Goal: Information Seeking & Learning: Find specific page/section

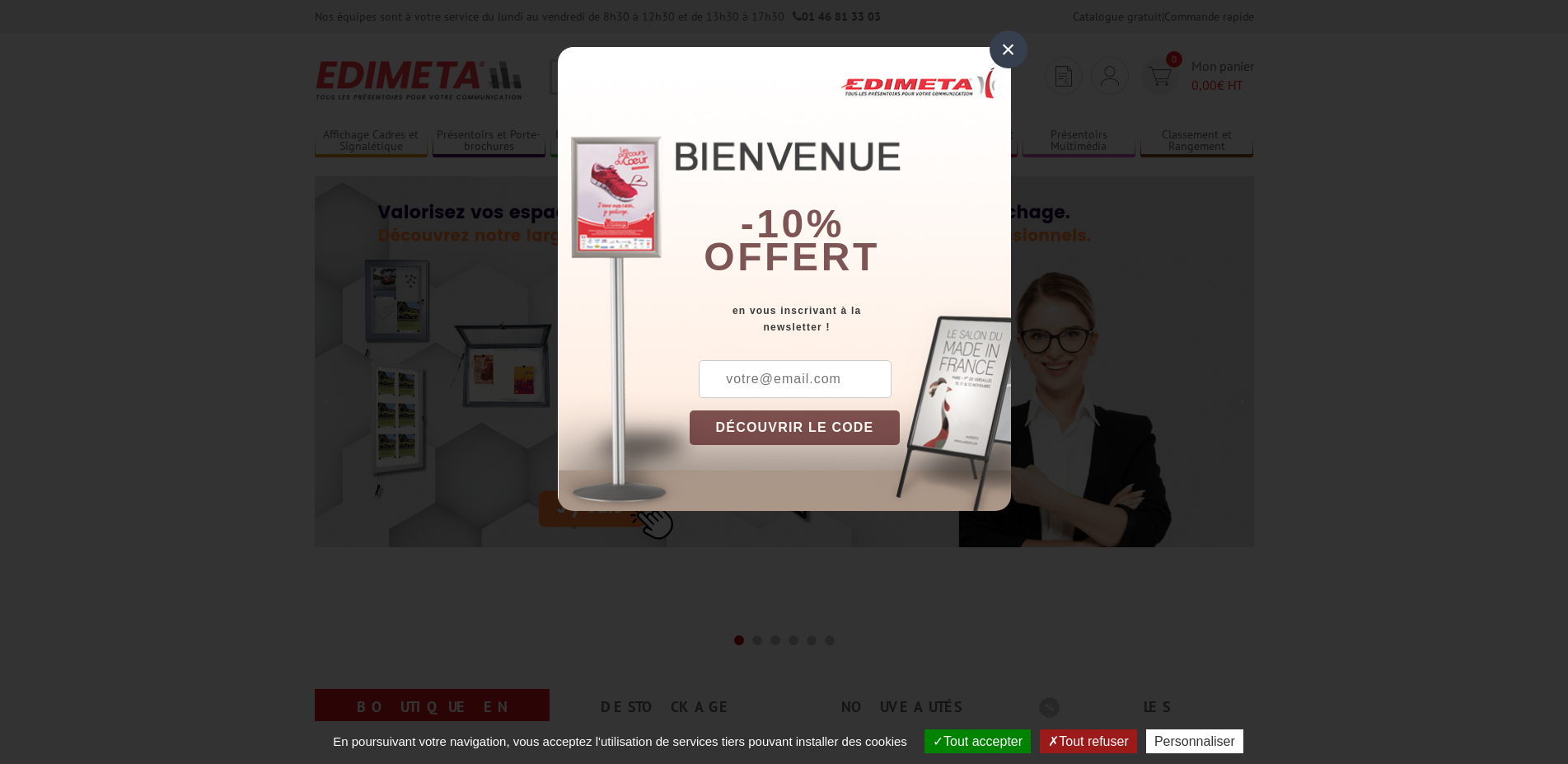
click at [1002, 55] on div "×" at bounding box center [1009, 49] width 38 height 38
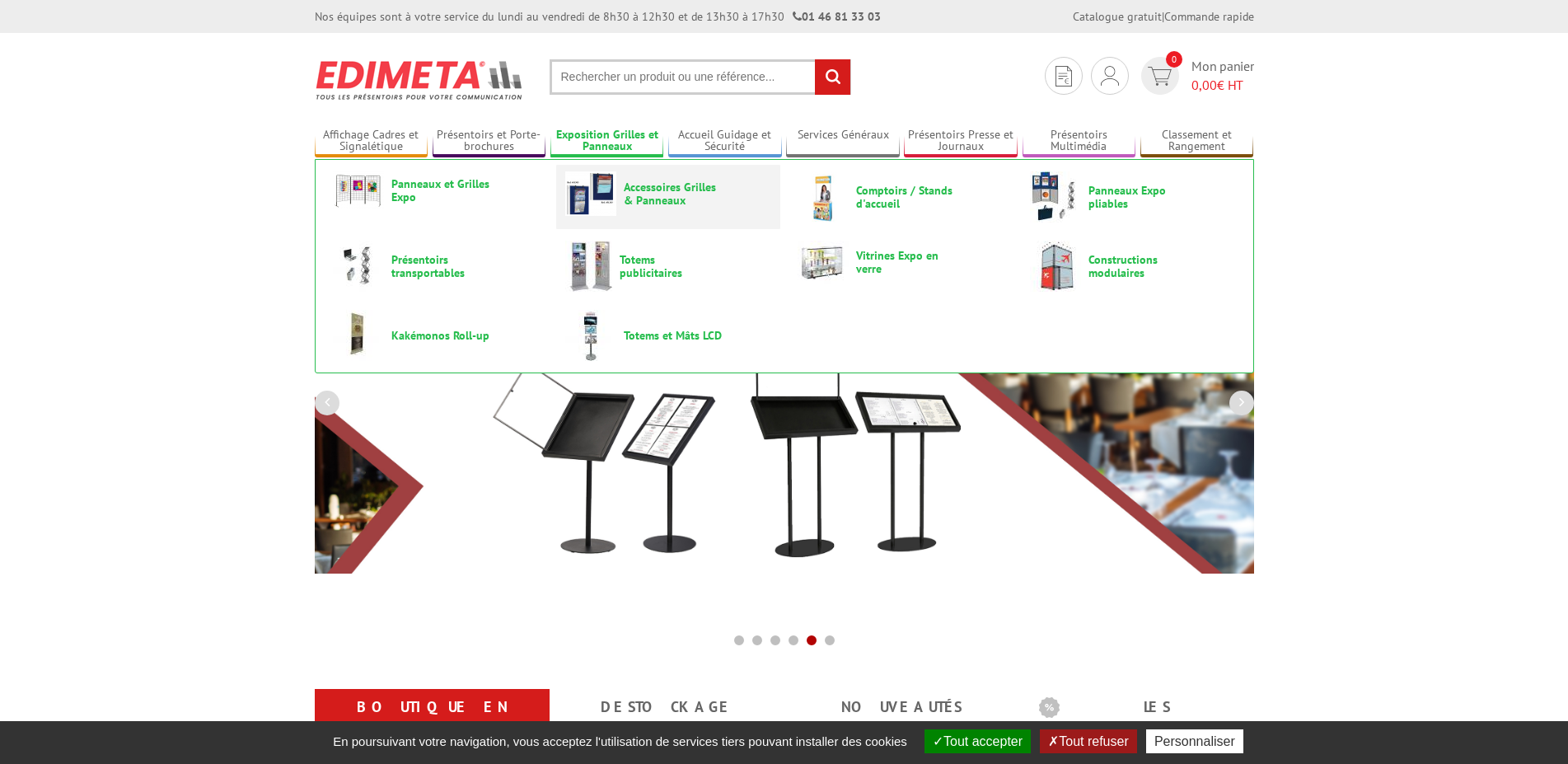
click at [654, 191] on span "Accessoires Grilles & Panneaux" at bounding box center [673, 194] width 99 height 27
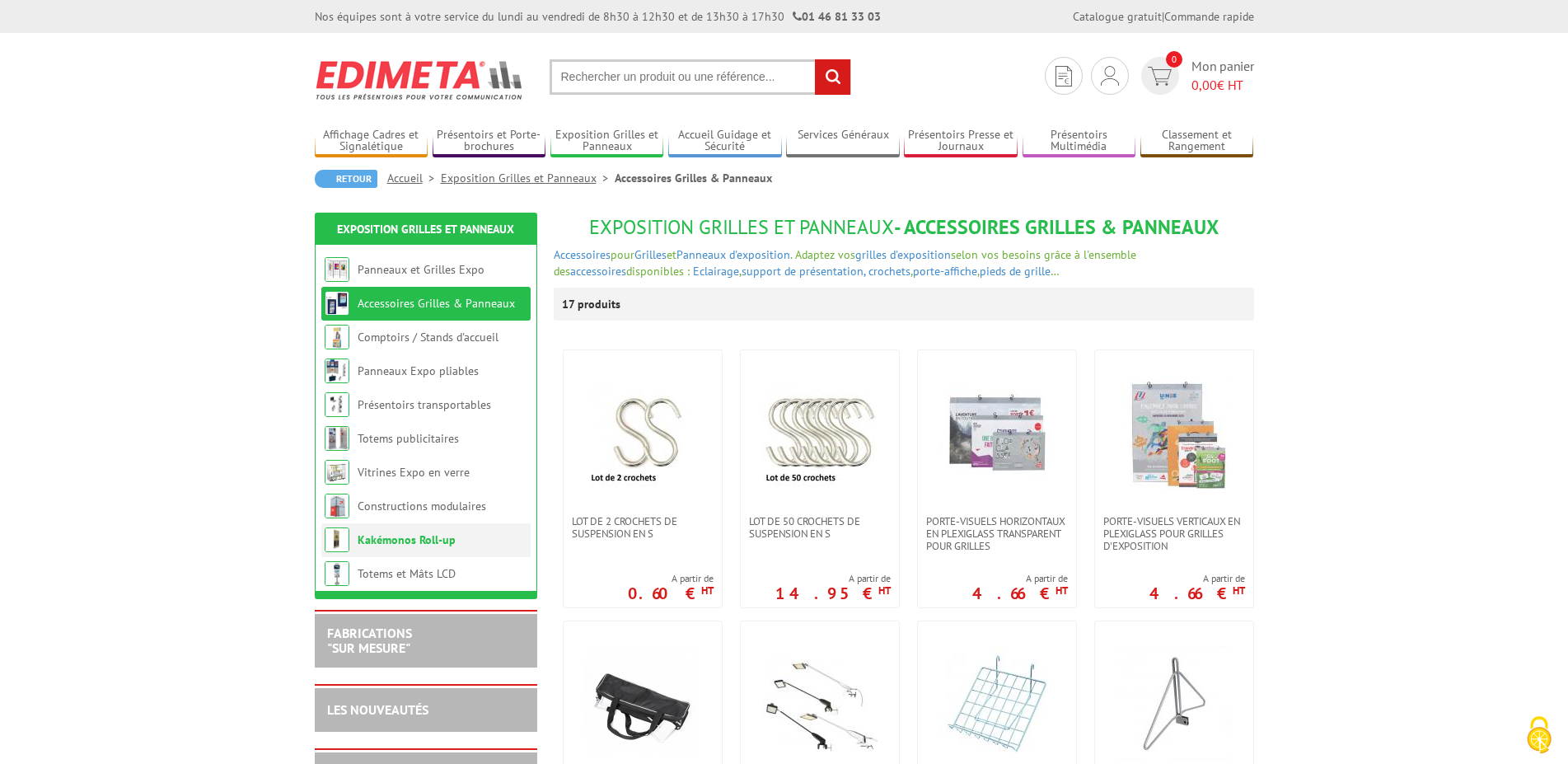
click at [435, 536] on link "Kakémonos Roll-up" at bounding box center [406, 540] width 98 height 15
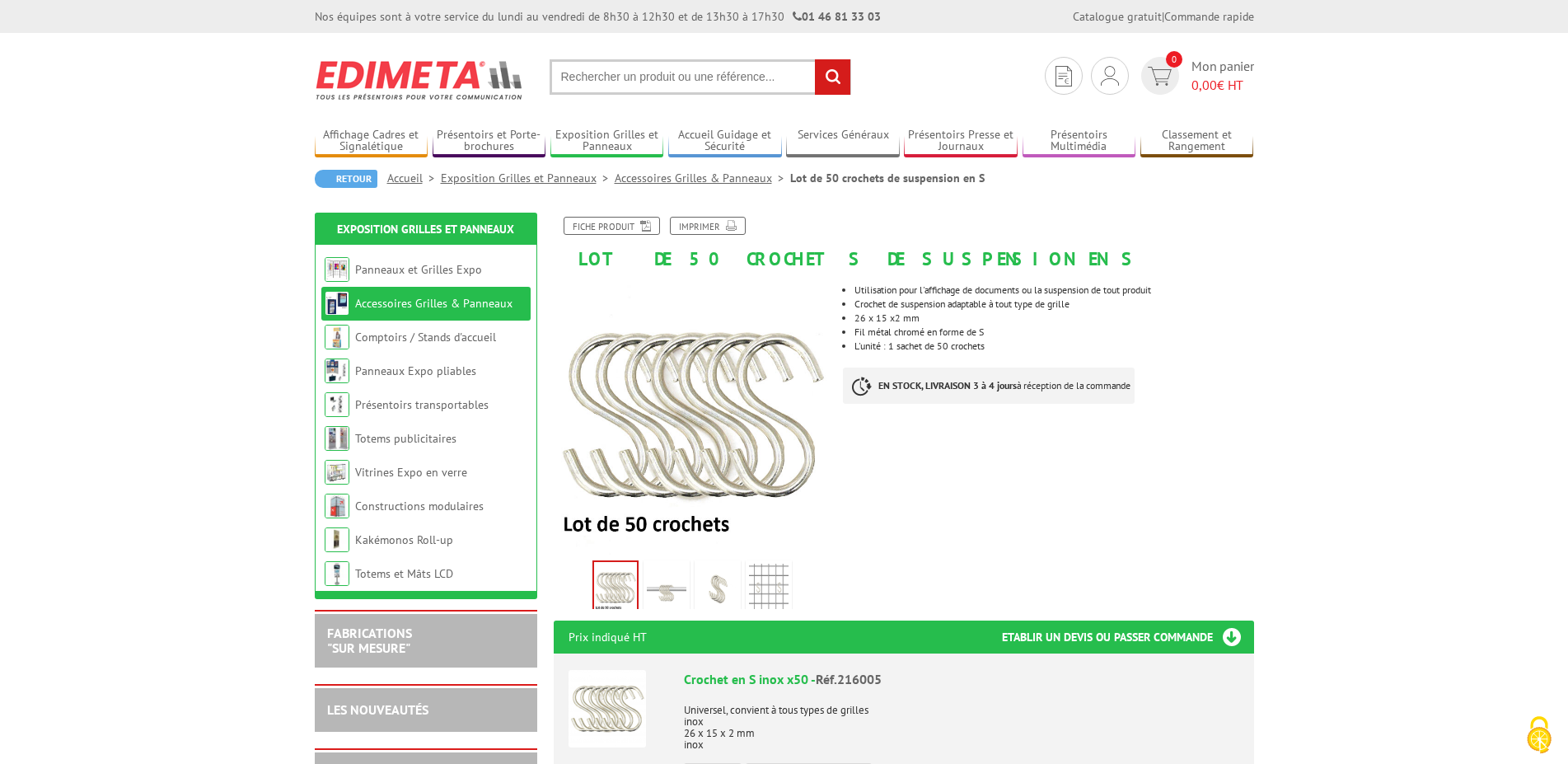
click at [767, 87] on input "text" at bounding box center [700, 77] width 302 height 35
type input "plastification"
click at [815, 60] on input "rechercher" at bounding box center [832, 77] width 35 height 35
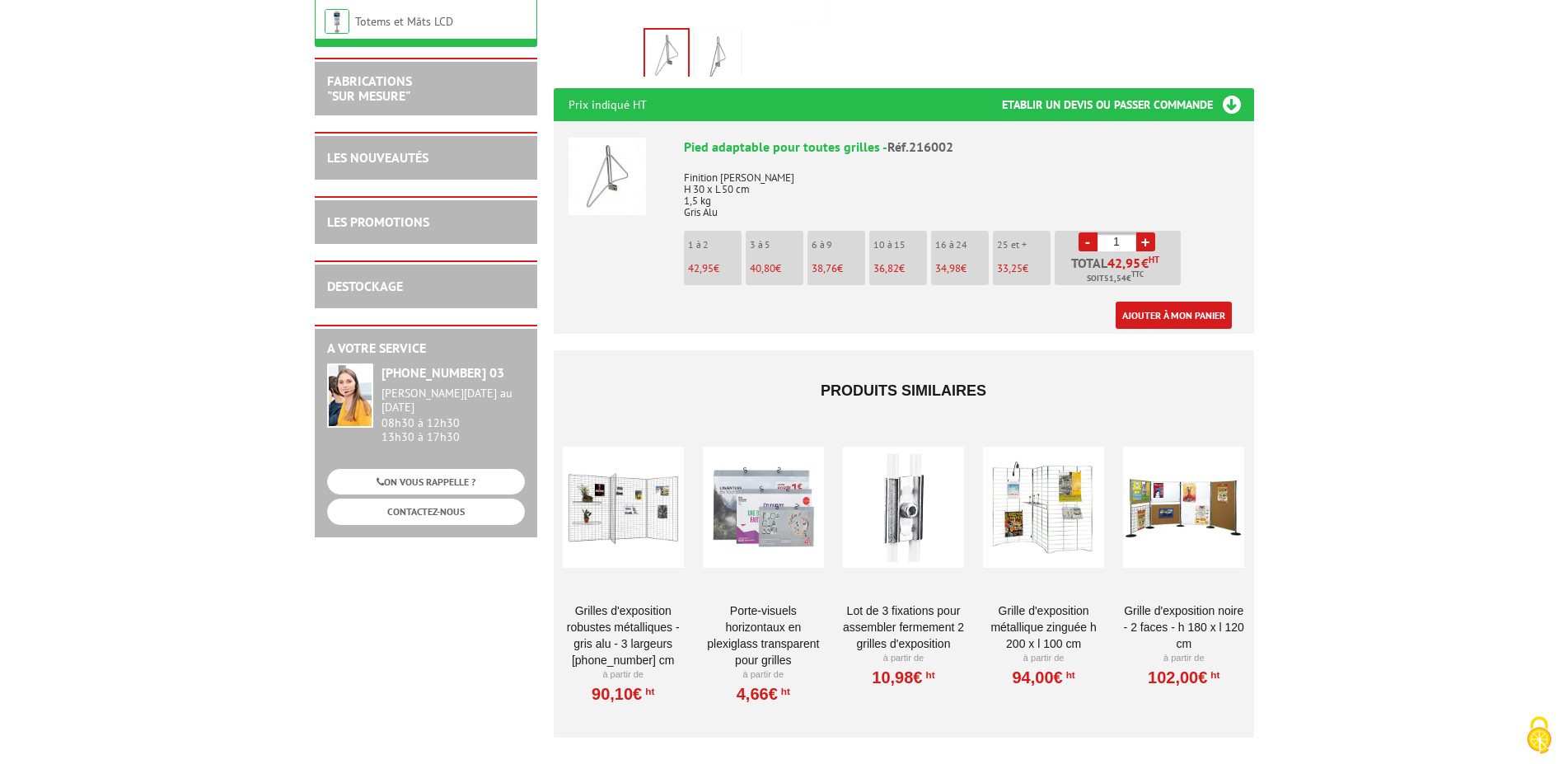
scroll to position [588, 0]
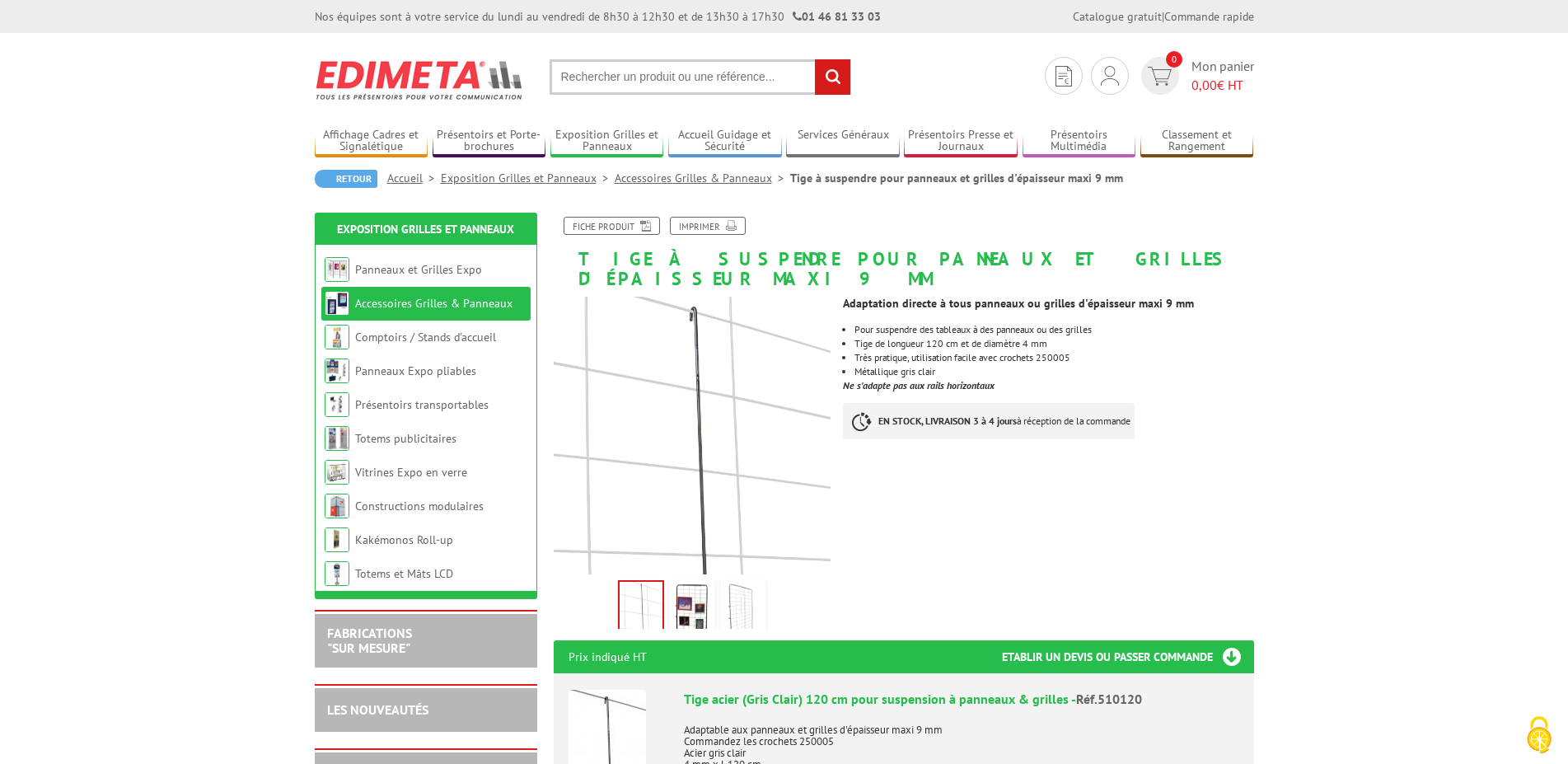
click at [685, 589] on img at bounding box center [692, 609] width 40 height 51
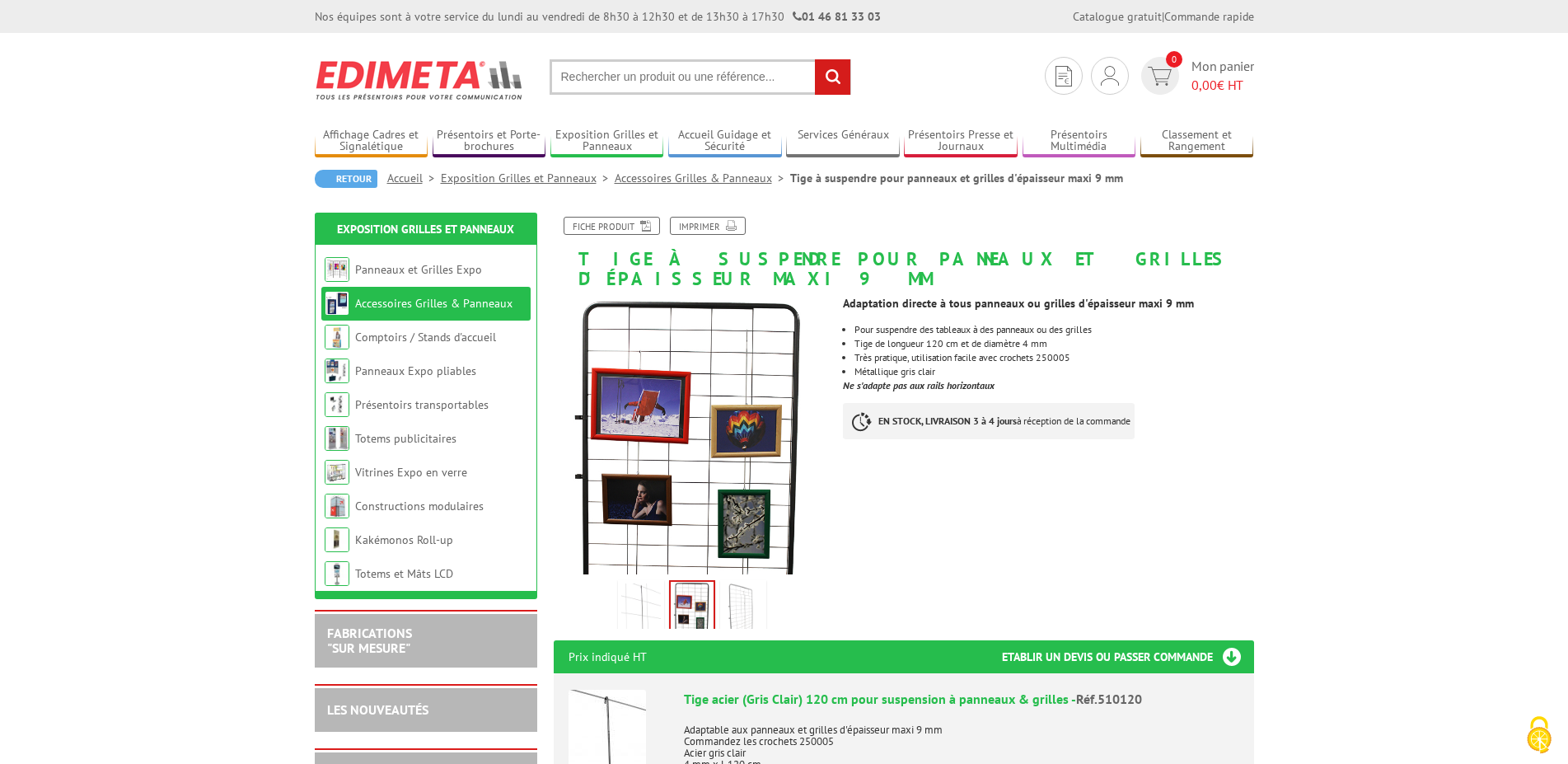
click at [733, 595] on img at bounding box center [743, 609] width 40 height 51
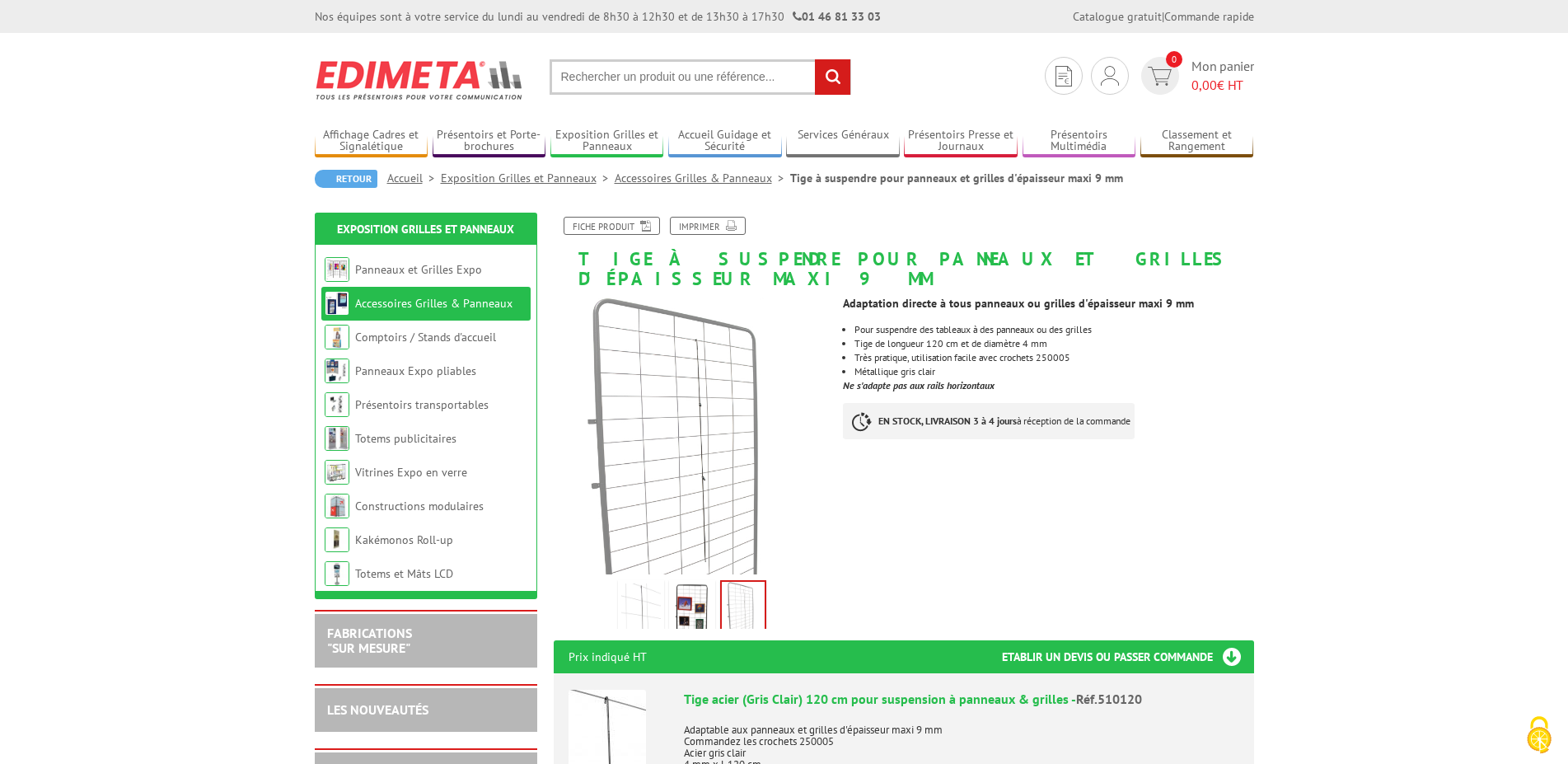
click at [1062, 353] on li "Très pratique, utilisation facile avec crochets 250005" at bounding box center [1054, 358] width 399 height 9
copy li "250005"
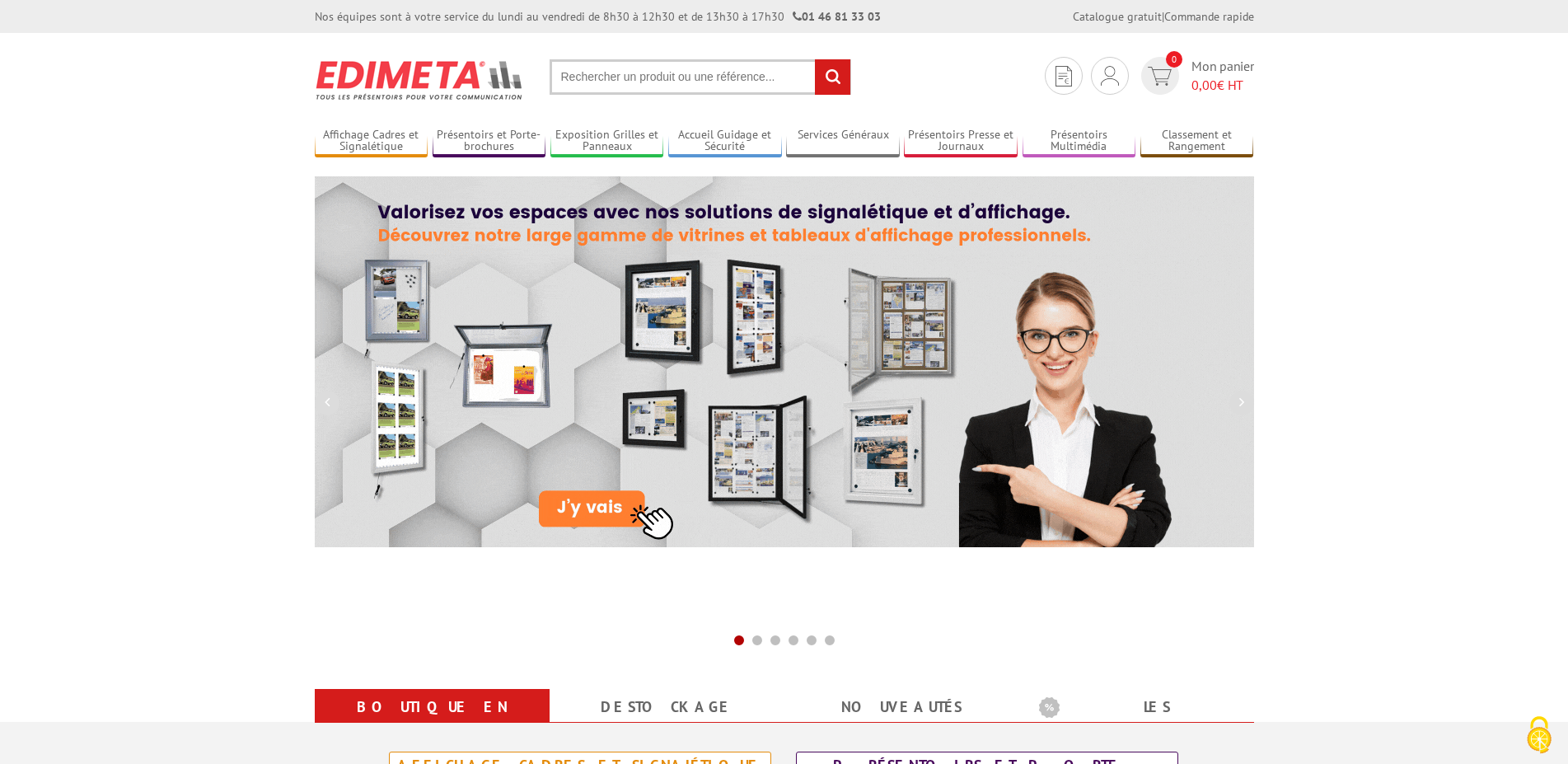
click at [786, 80] on input "text" at bounding box center [700, 77] width 302 height 35
paste input "250005"
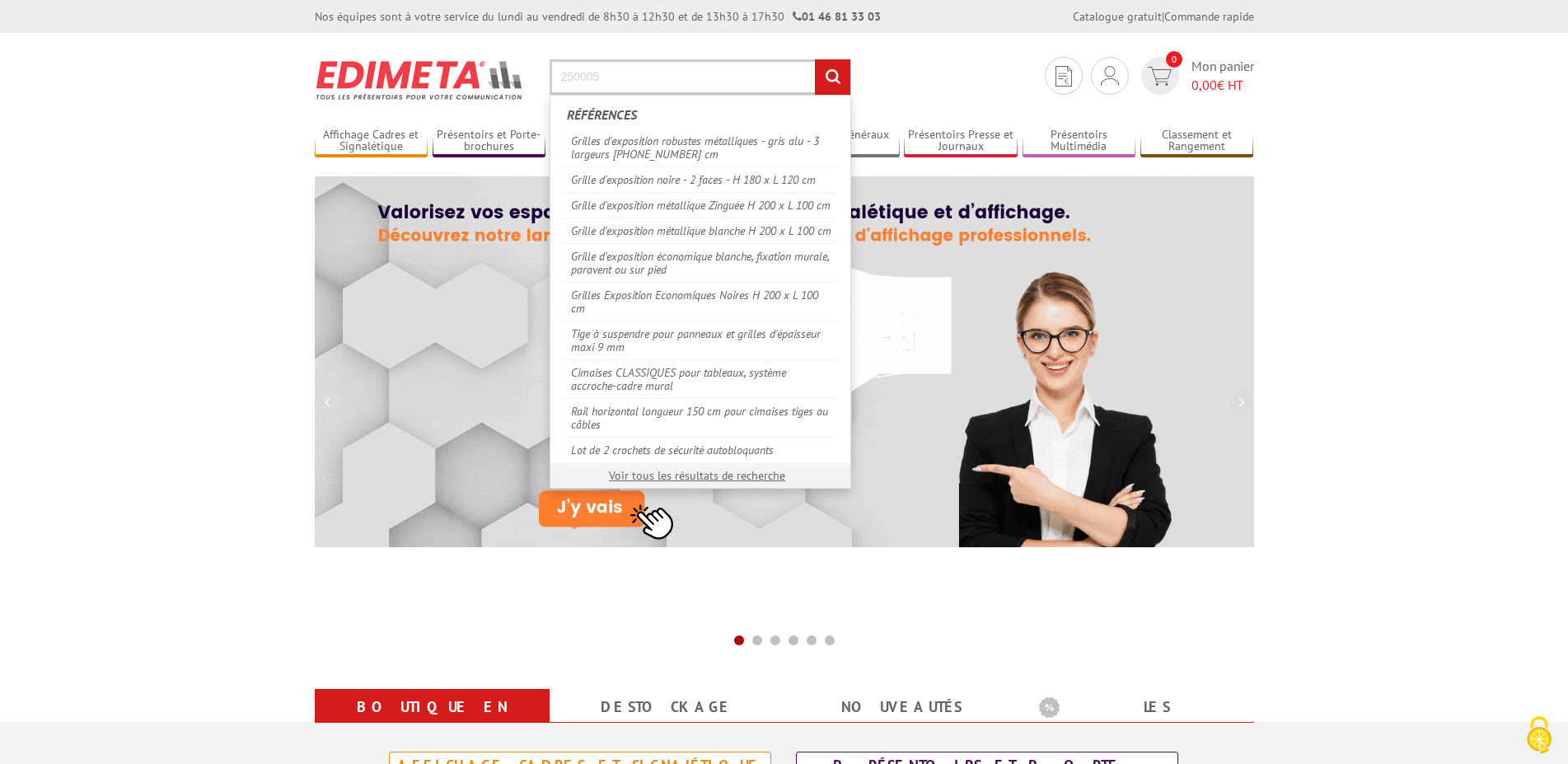
type input "250005"
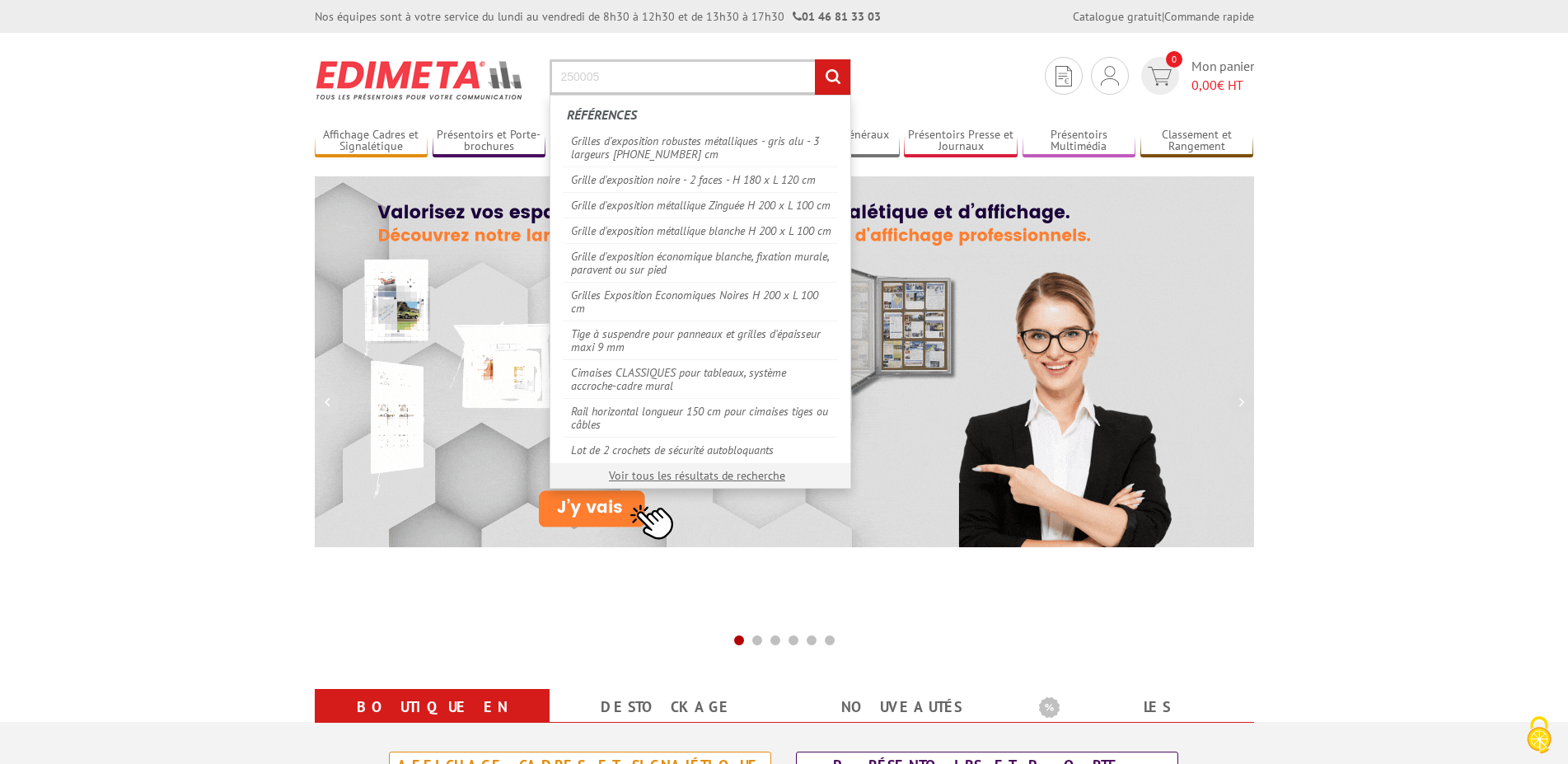
click at [815, 60] on input "rechercher" at bounding box center [832, 77] width 35 height 35
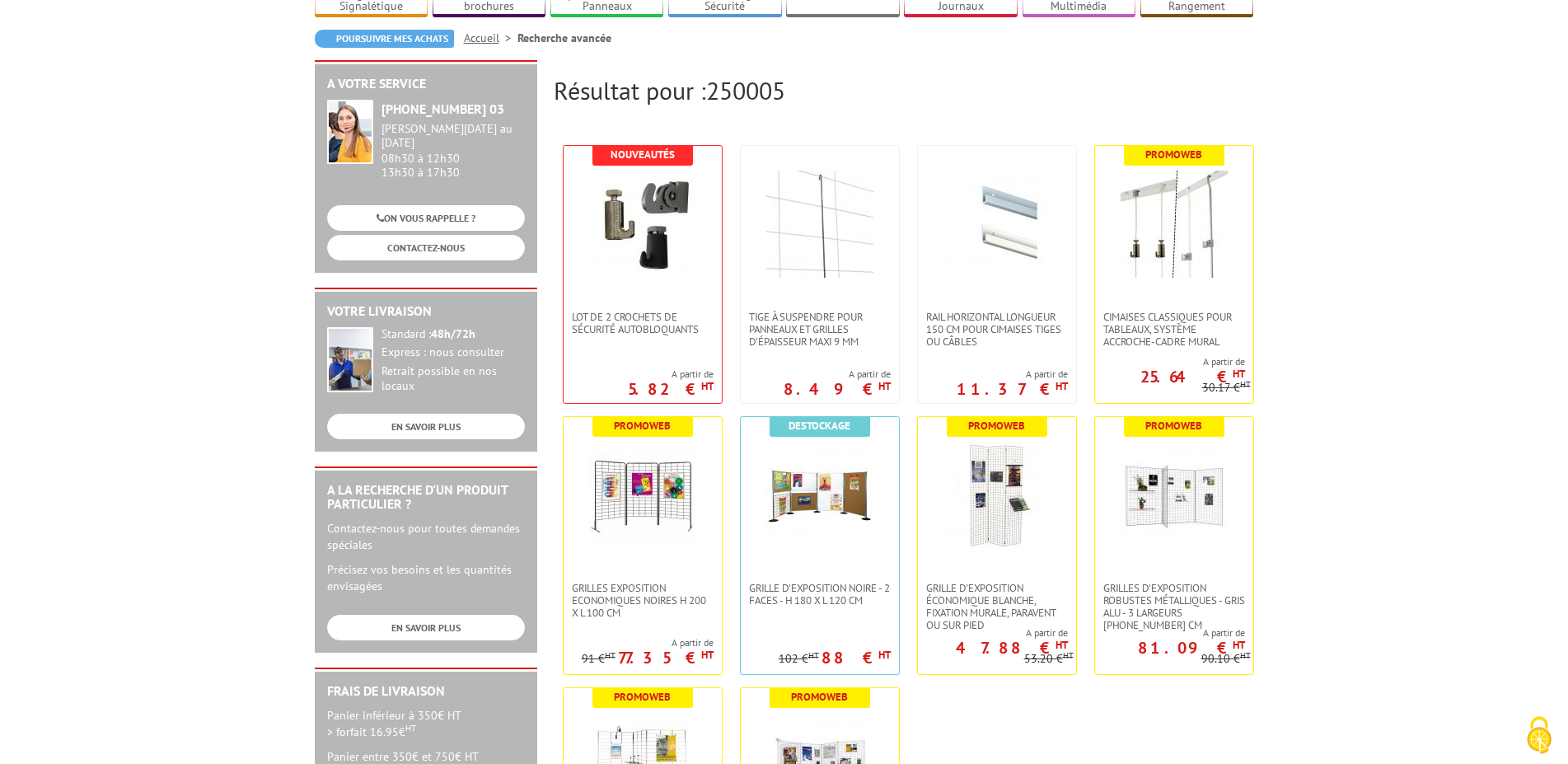
scroll to position [420, 0]
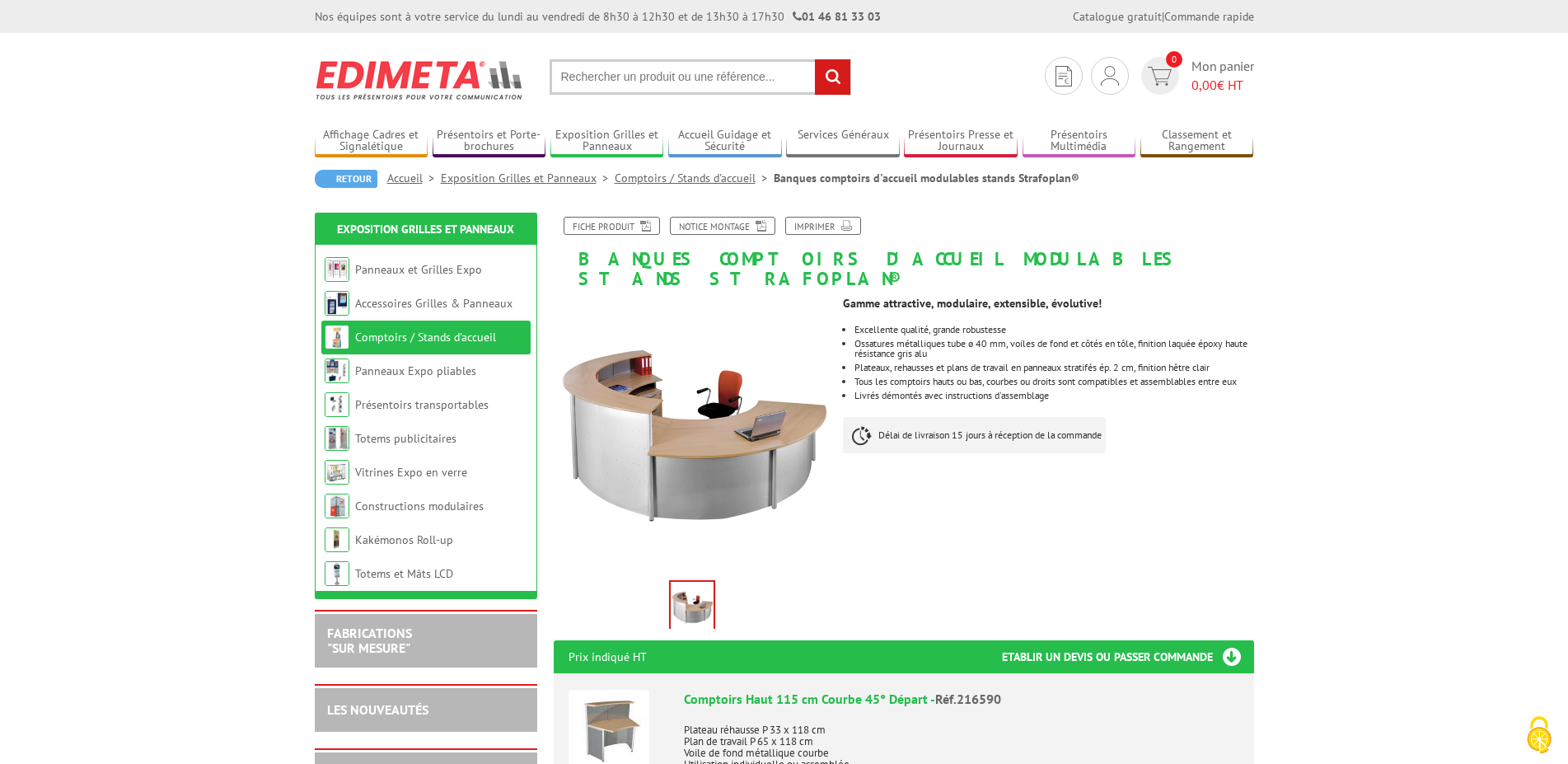
click at [703, 175] on link "Comptoirs / Stands d'accueil" at bounding box center [695, 178] width 159 height 15
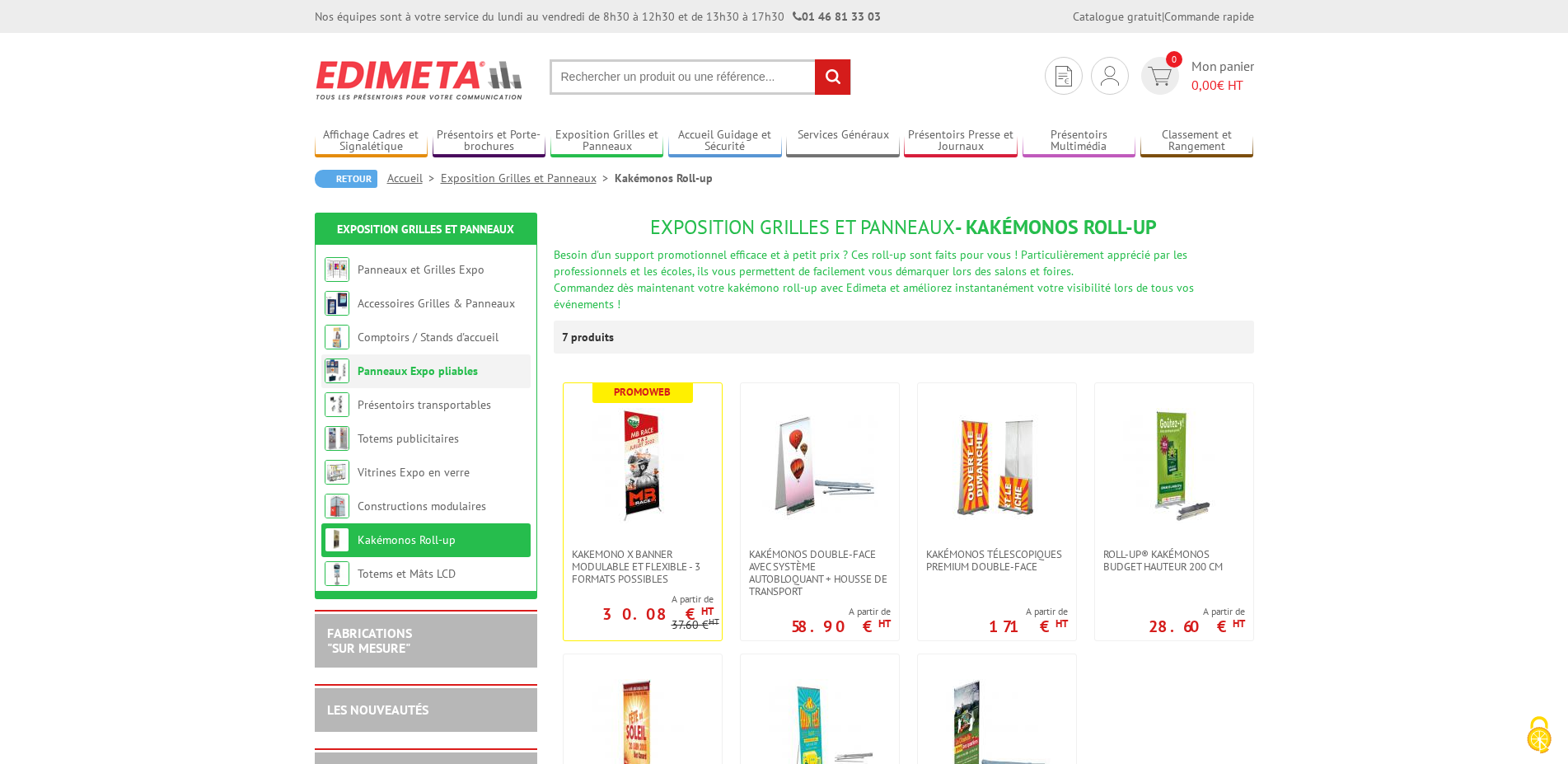
click at [485, 368] on li "Panneaux Expo pliables" at bounding box center [426, 371] width 210 height 34
click at [438, 374] on link "Panneaux Expo pliables" at bounding box center [418, 371] width 121 height 15
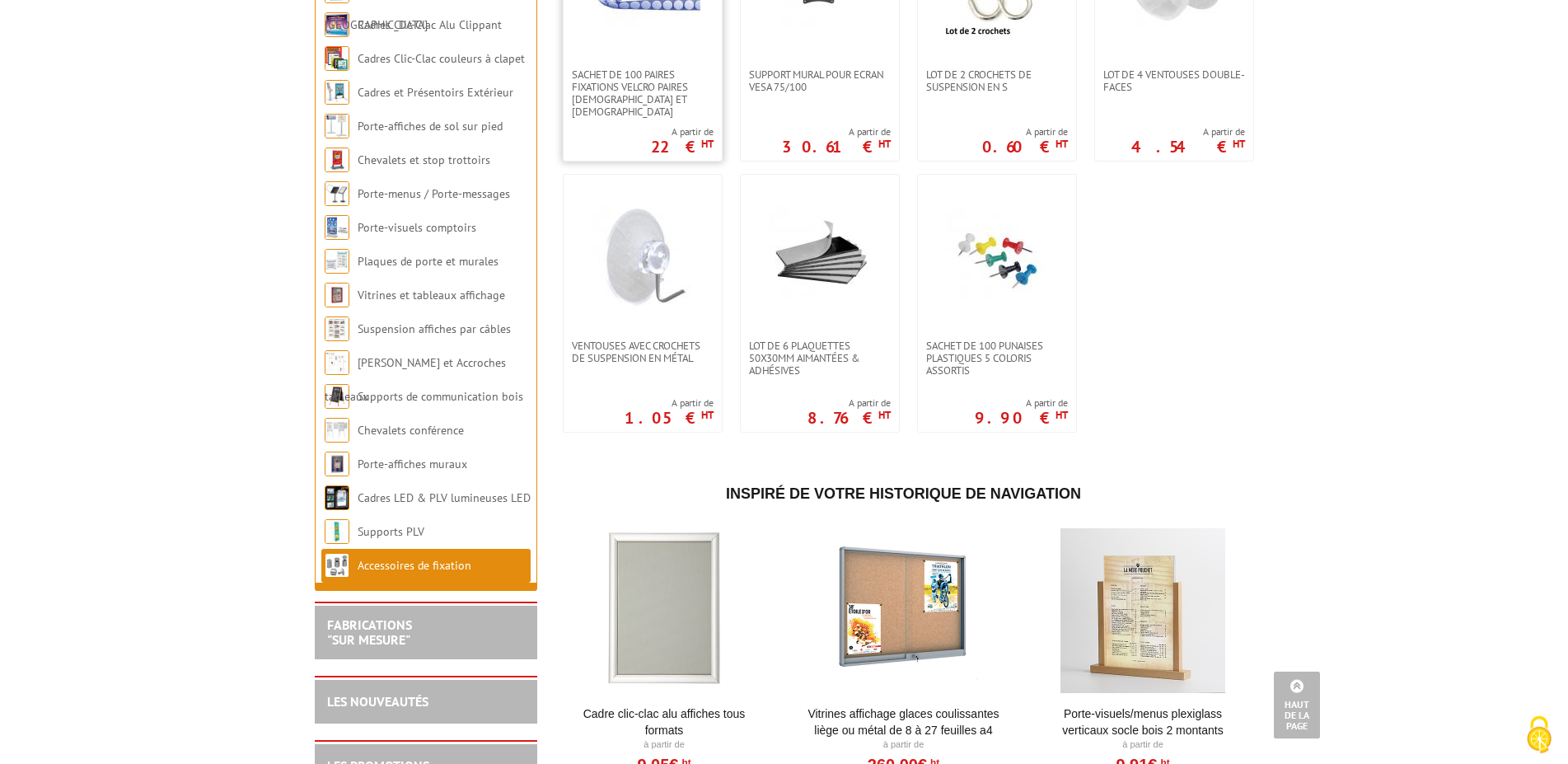
scroll to position [1260, 0]
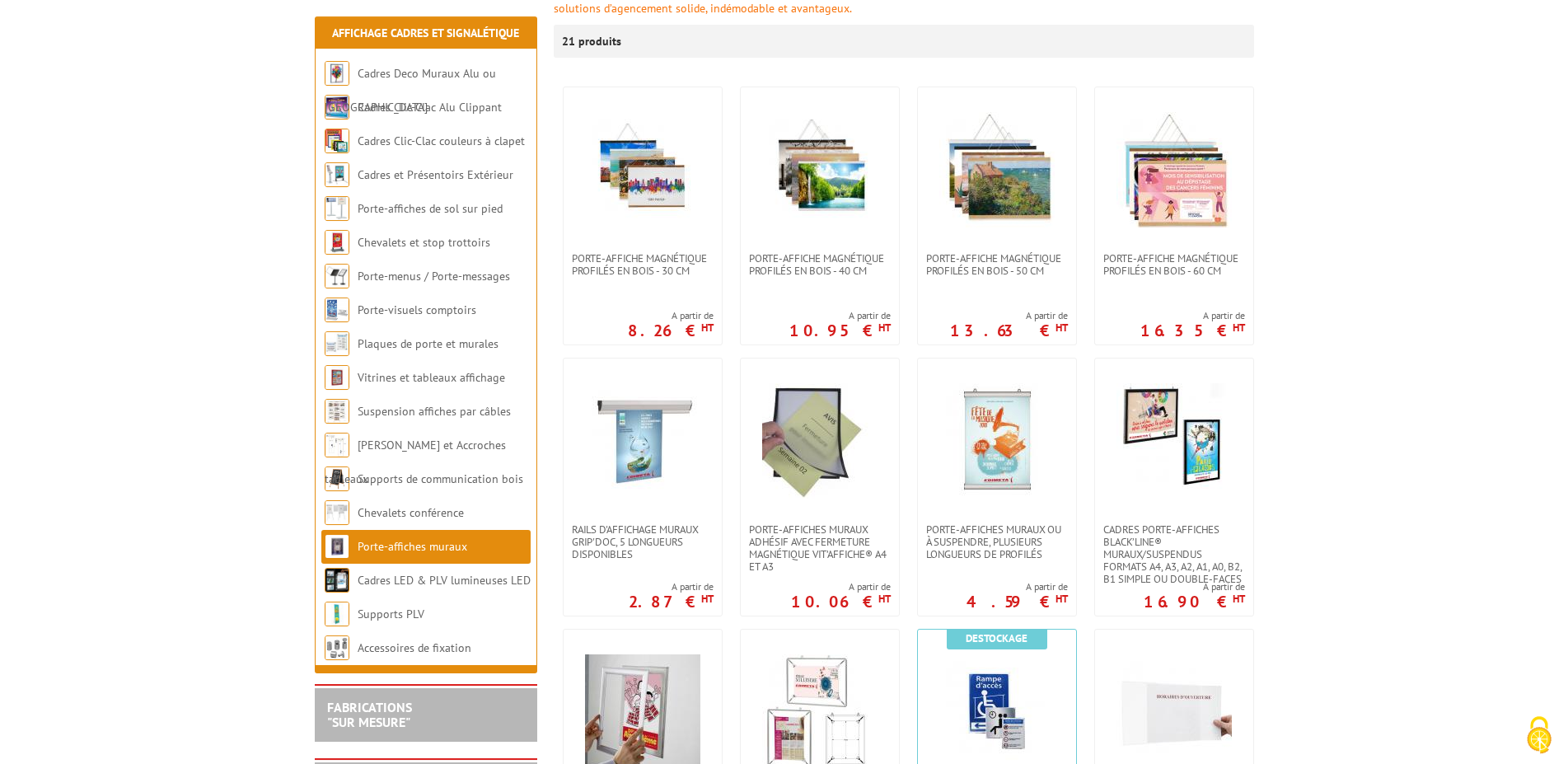
scroll to position [336, 0]
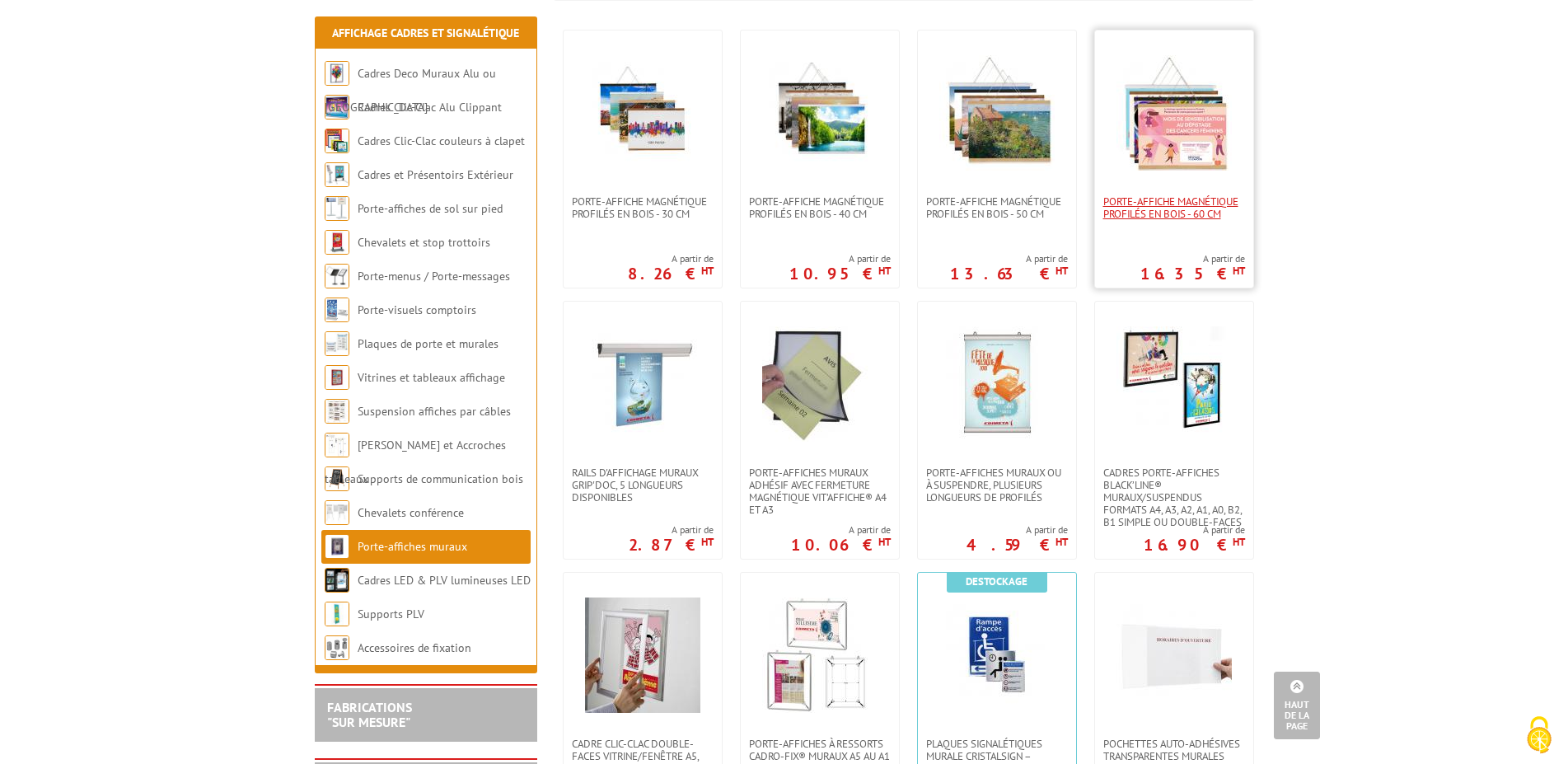
click at [1173, 199] on span "PORTE-AFFICHE MAGNÉTIQUE PROFILÉS EN BOIS - 60 cm" at bounding box center [1174, 208] width 141 height 25
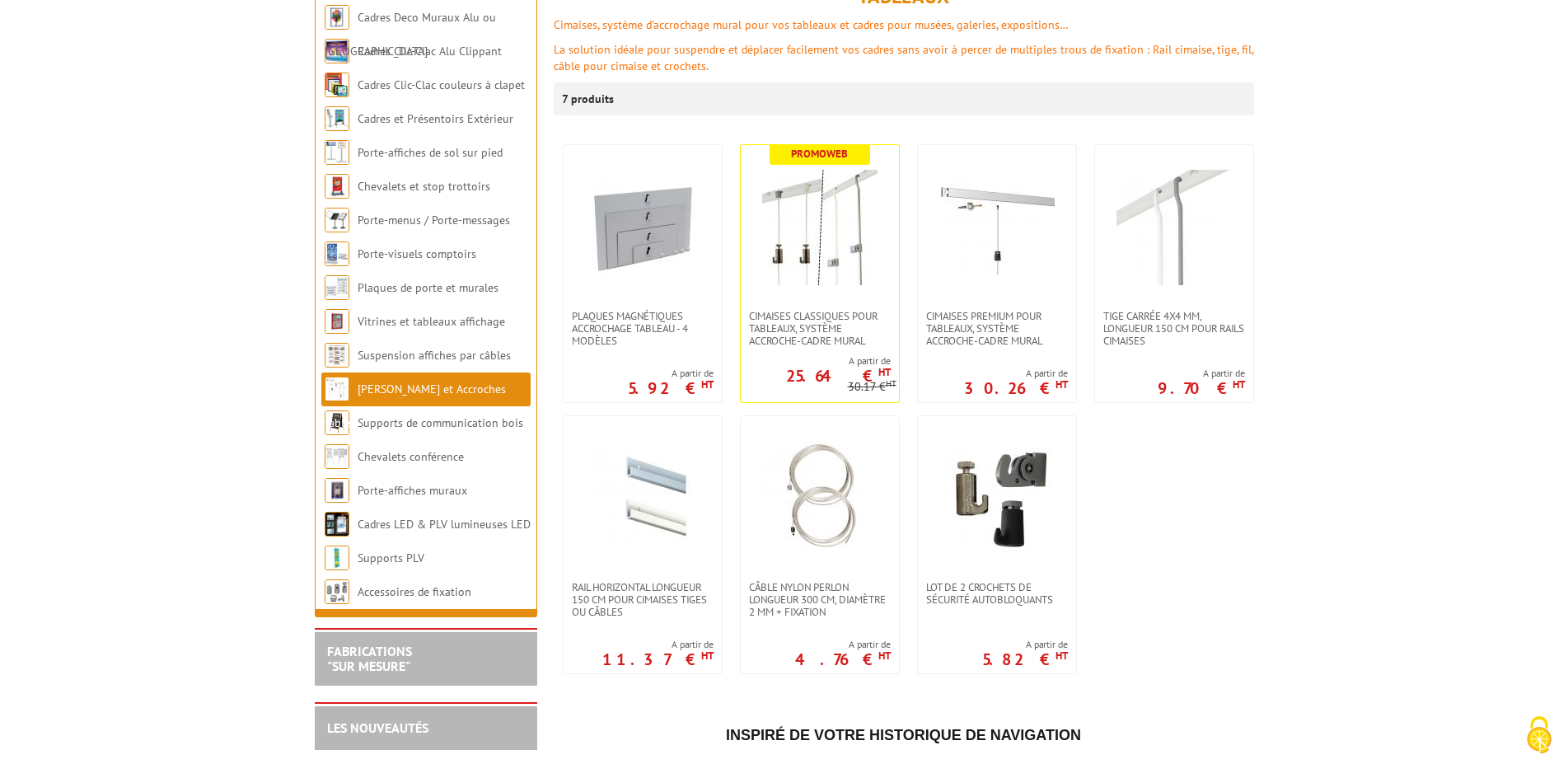
scroll to position [336, 0]
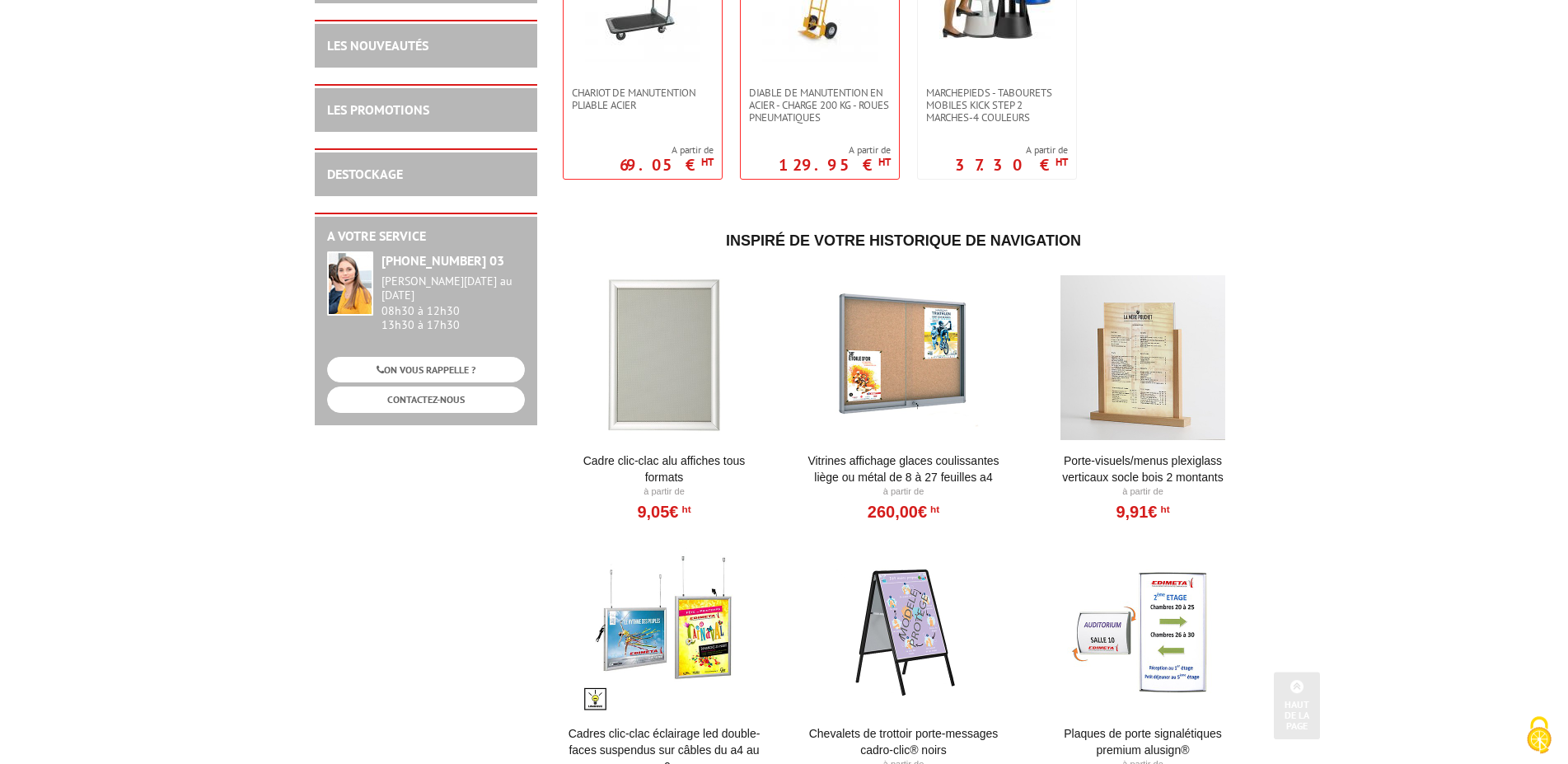
scroll to position [504, 0]
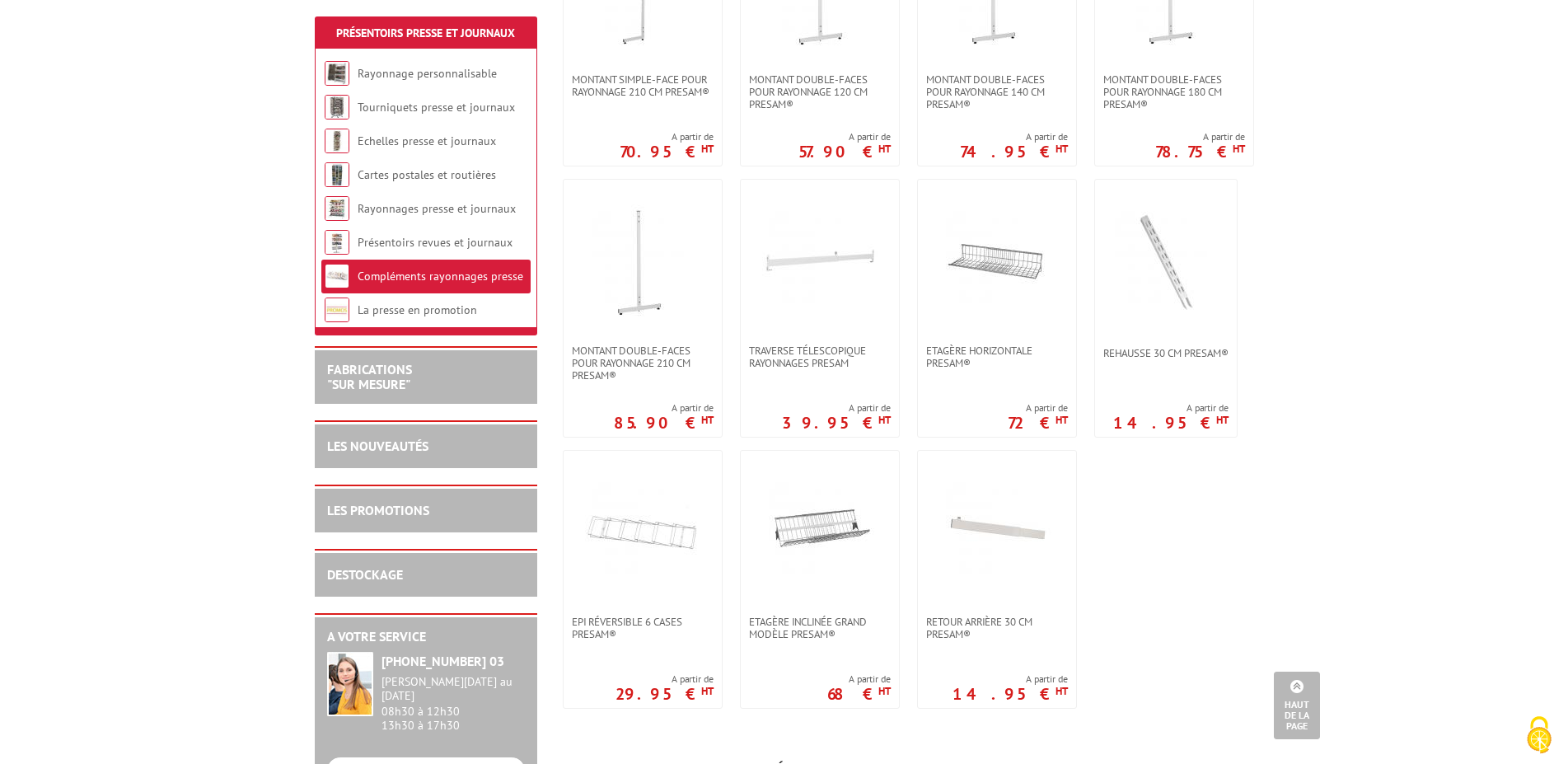
scroll to position [1345, 0]
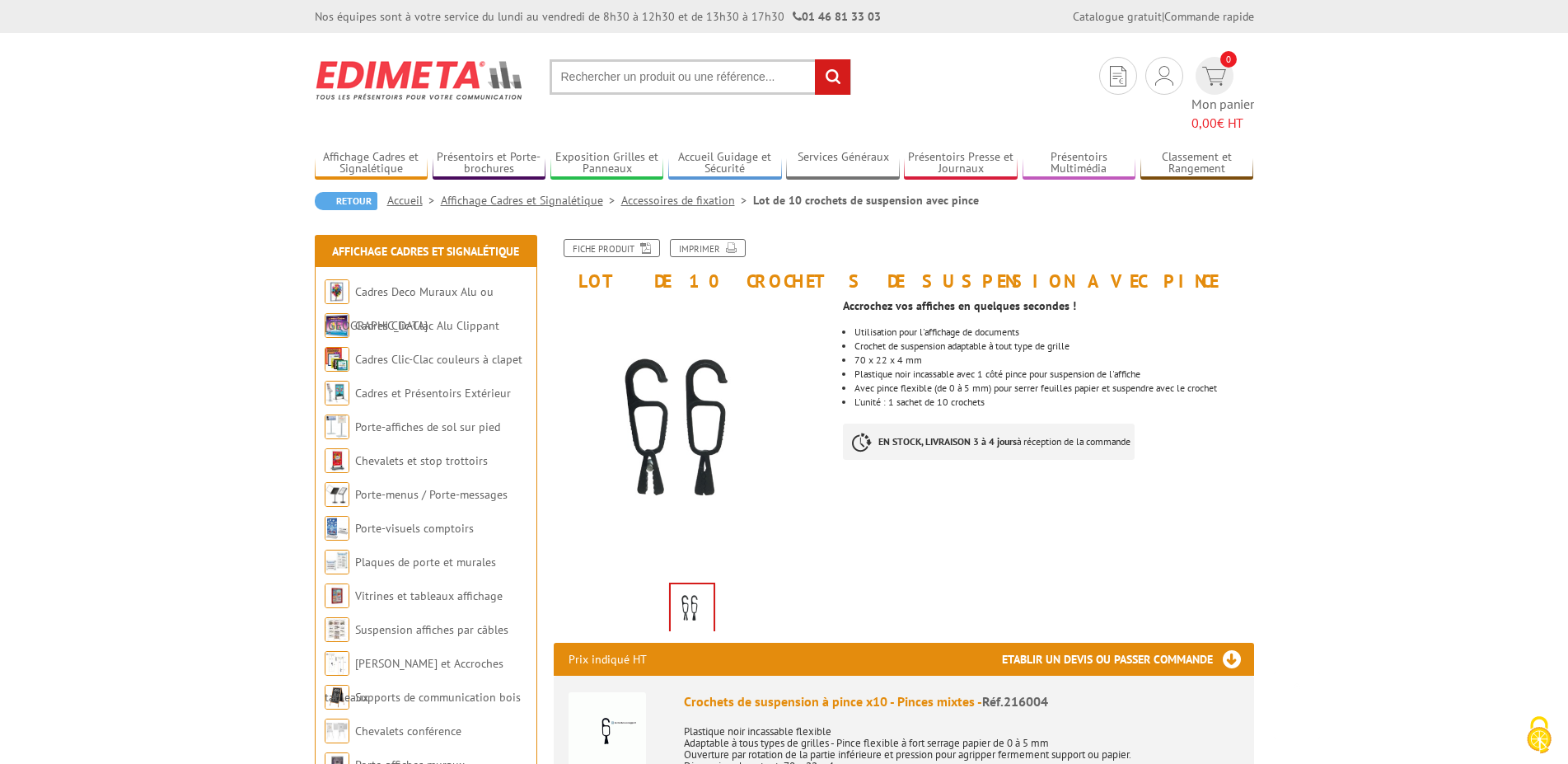
scroll to position [336, 0]
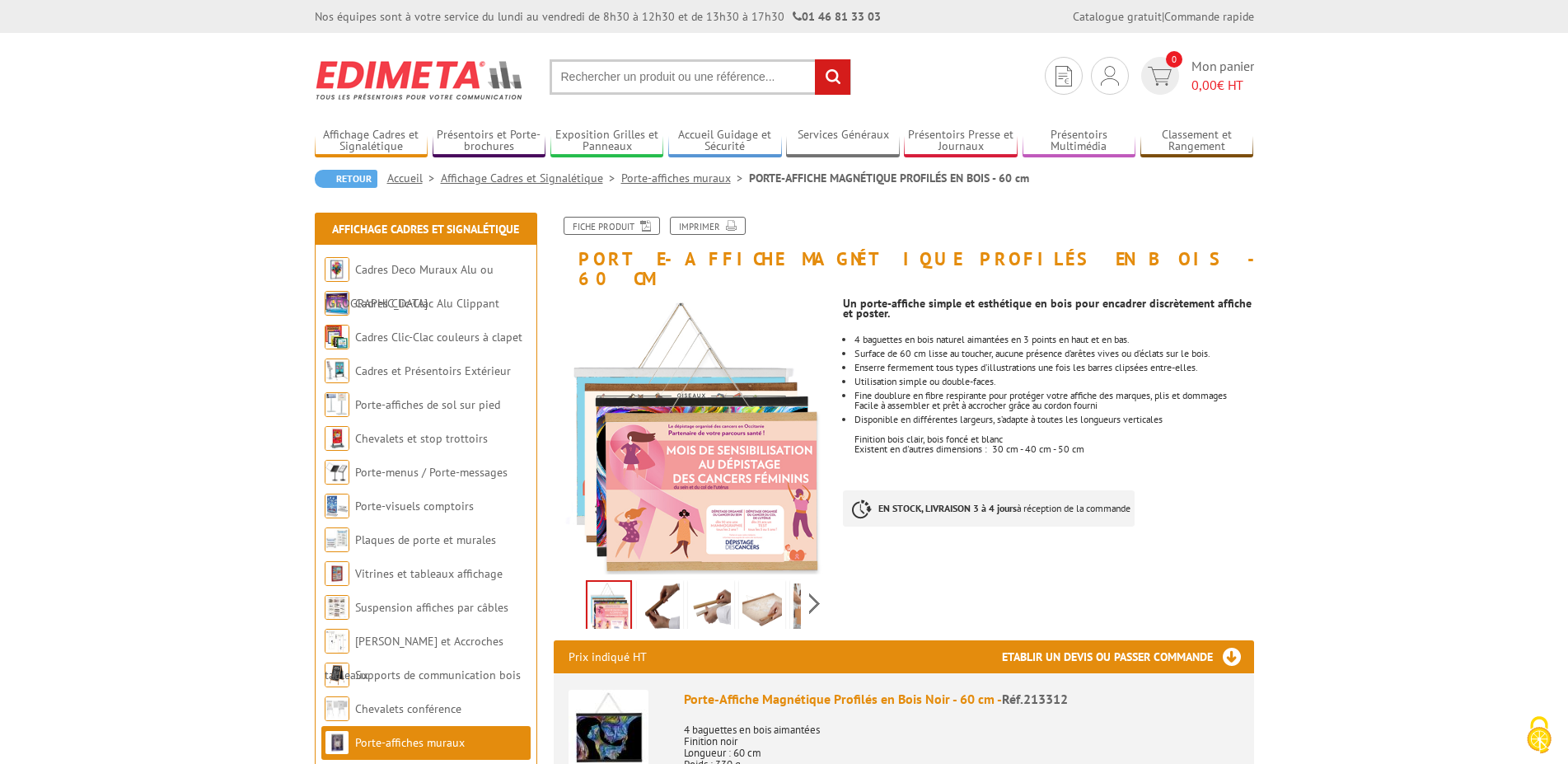
scroll to position [84, 0]
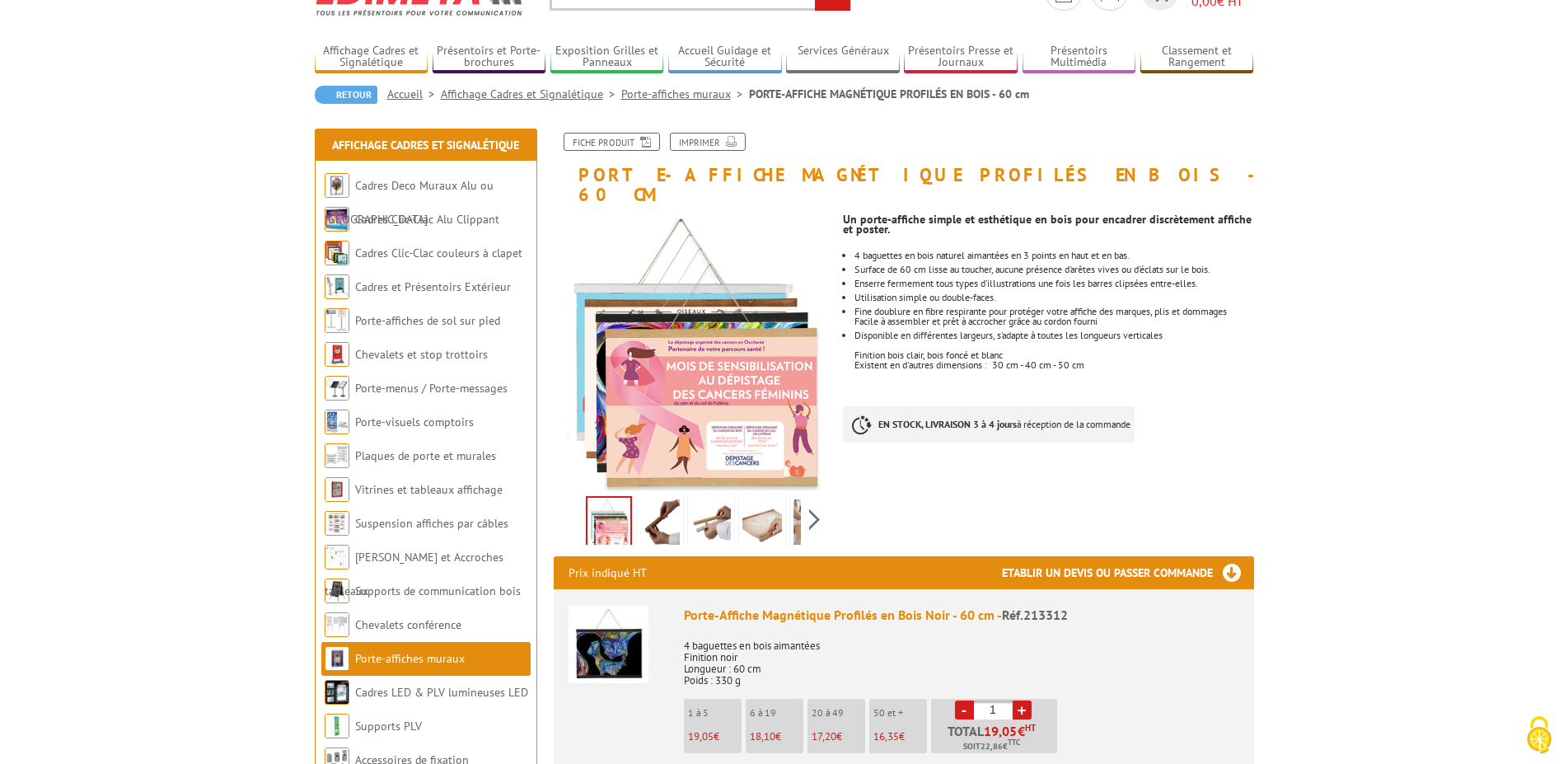
click at [657, 503] on img at bounding box center [661, 525] width 40 height 51
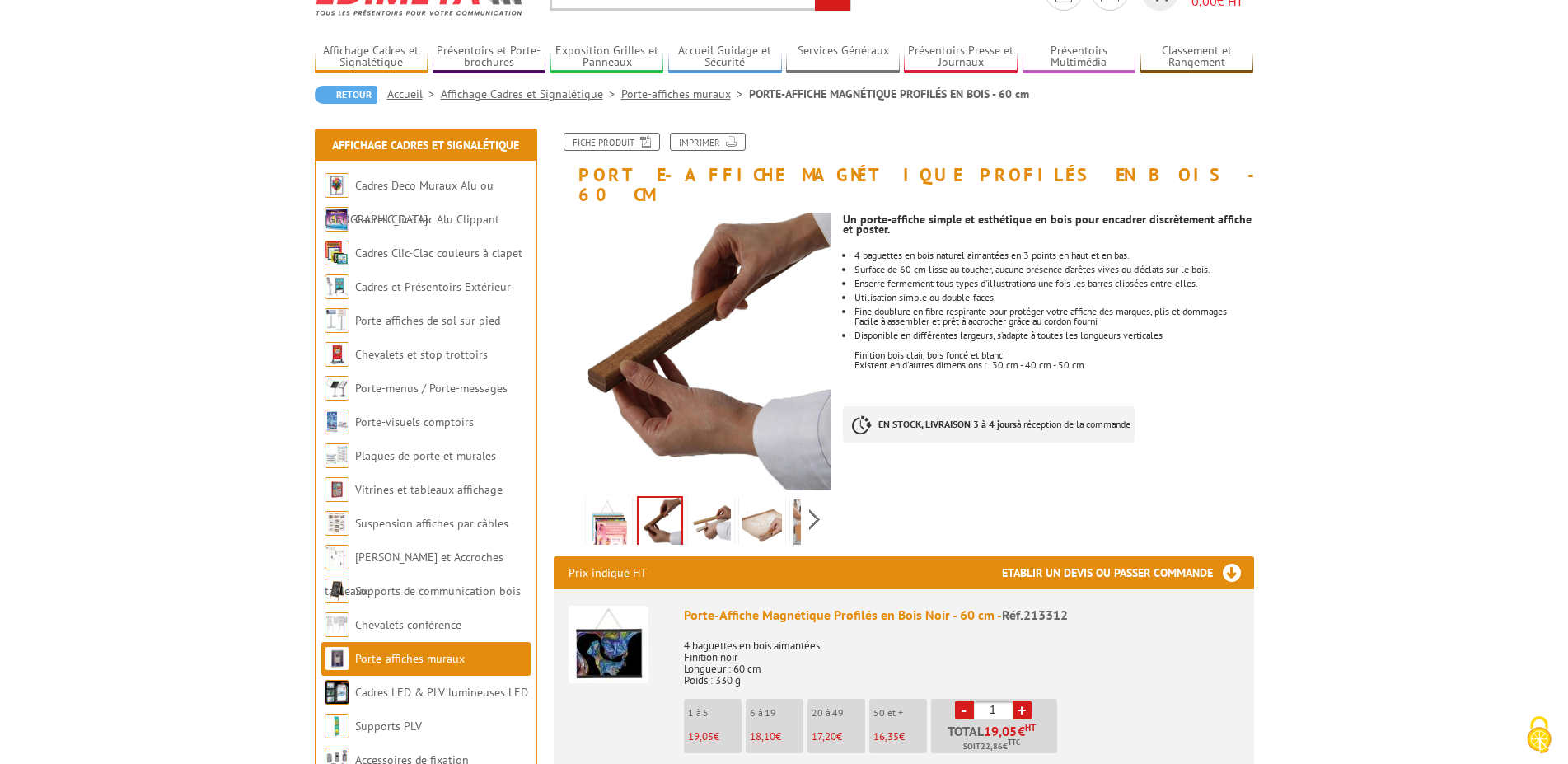
click at [709, 502] on img at bounding box center [711, 525] width 40 height 51
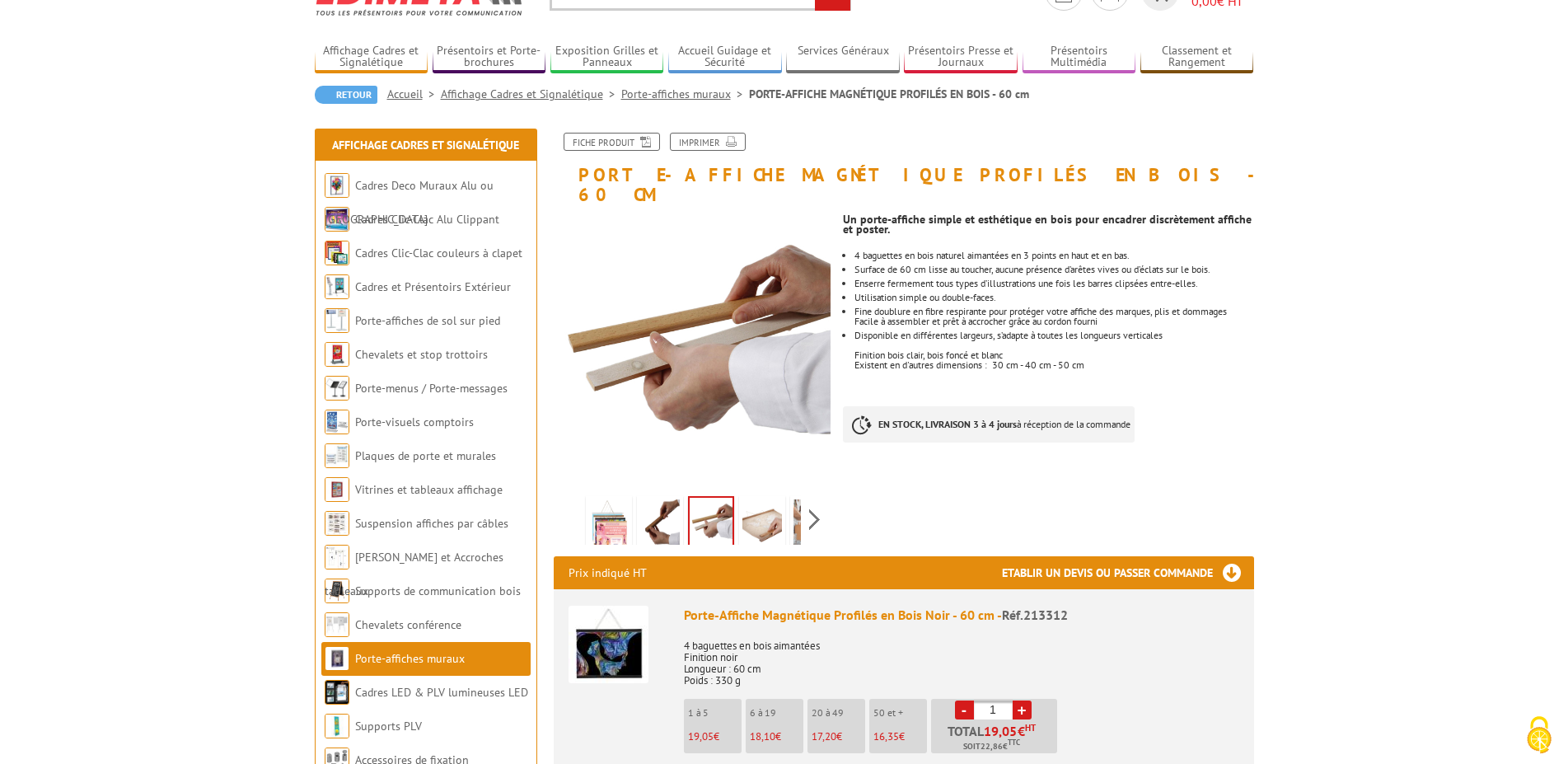
click at [779, 503] on img at bounding box center [762, 525] width 40 height 51
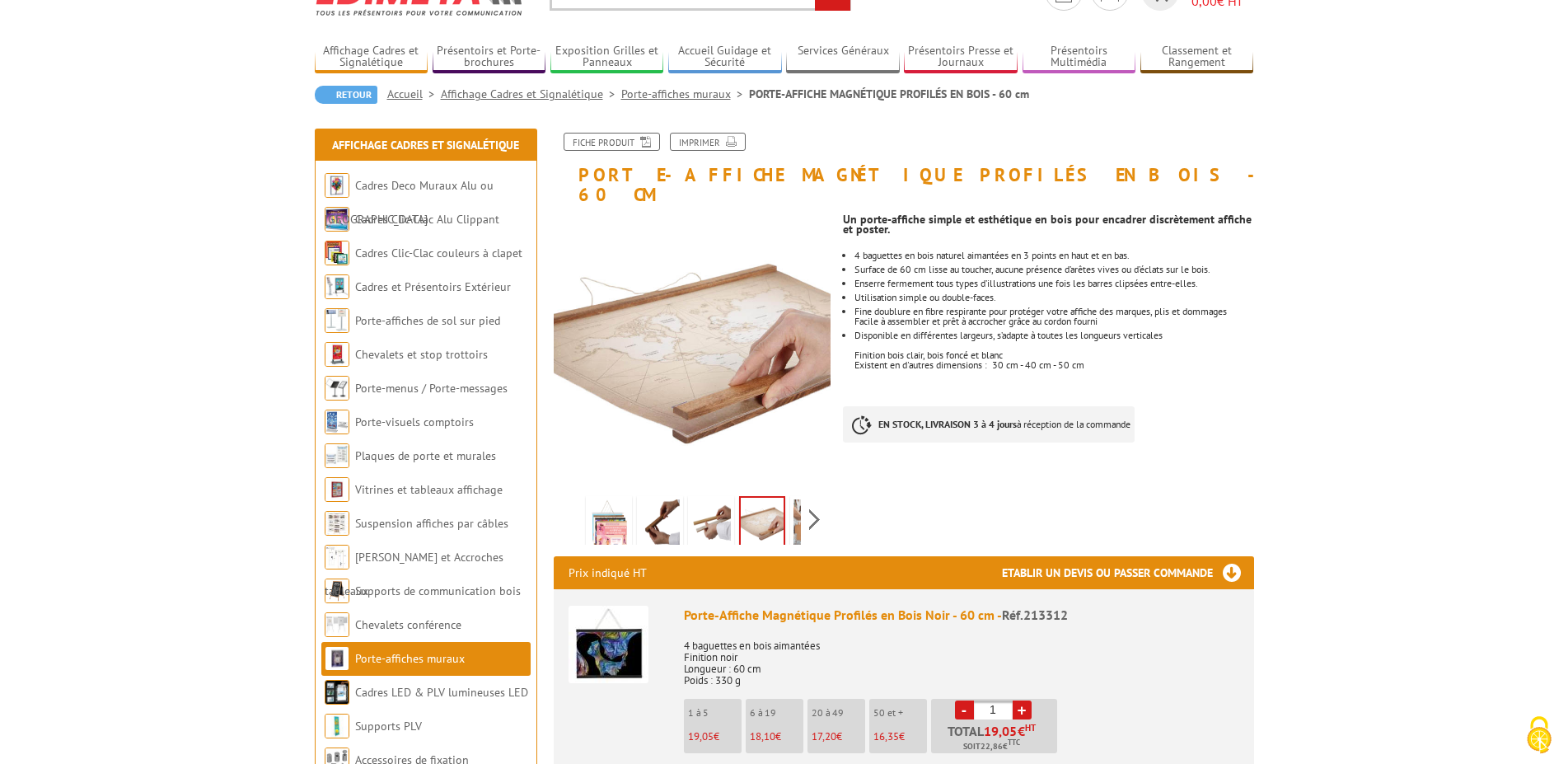
click at [800, 502] on img at bounding box center [813, 525] width 40 height 51
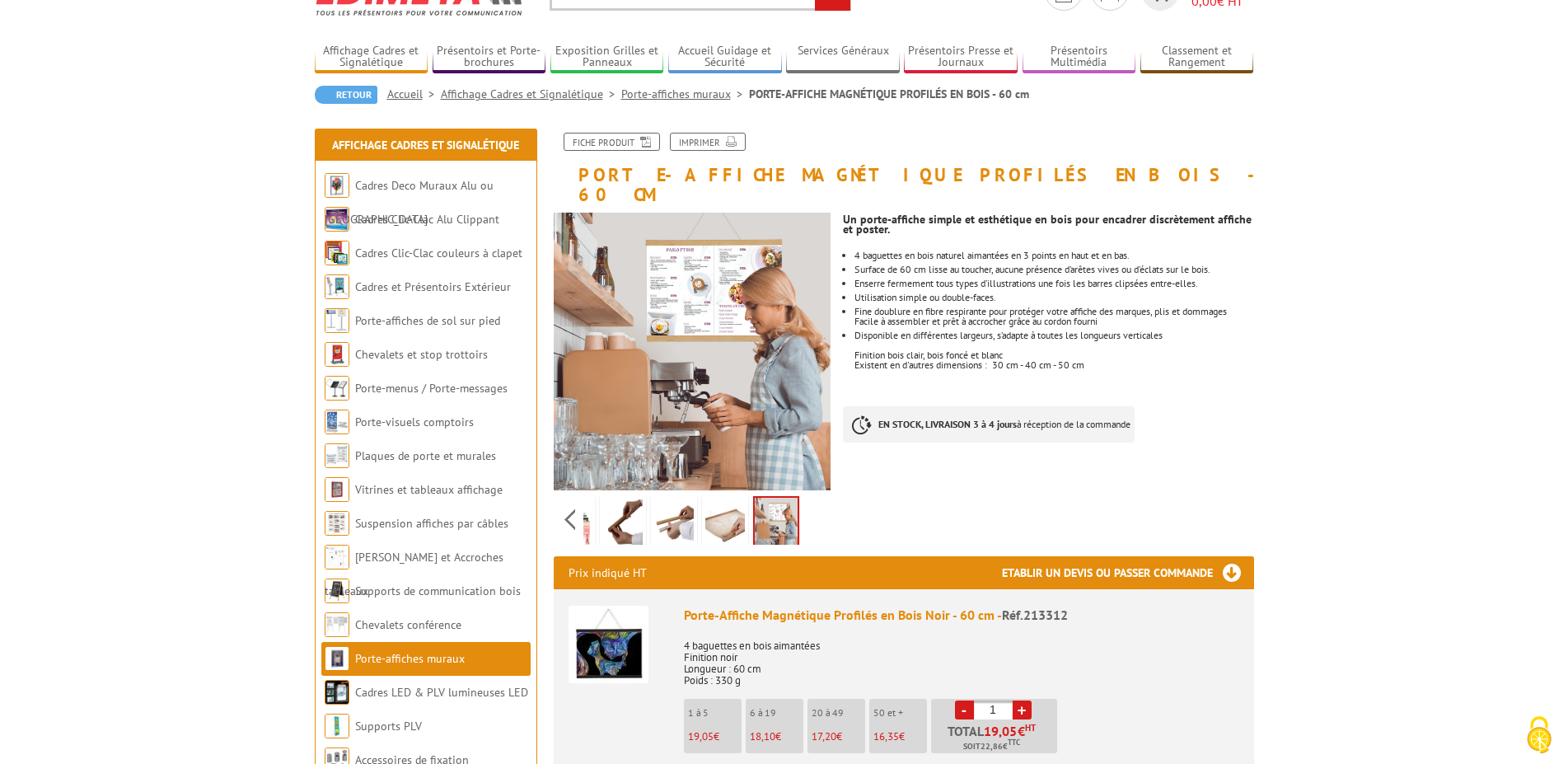
click at [587, 510] on img at bounding box center [572, 525] width 40 height 51
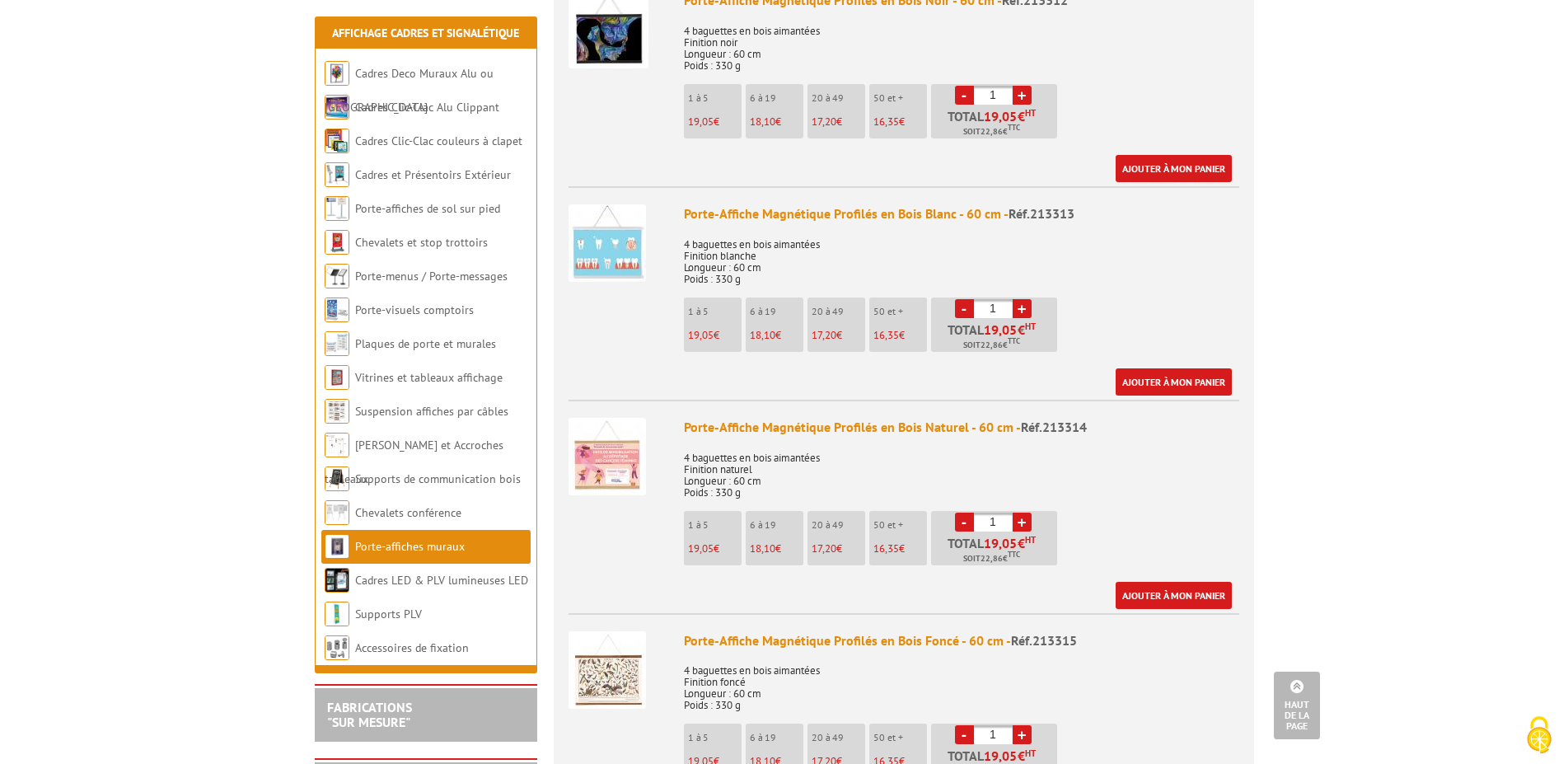
scroll to position [420, 0]
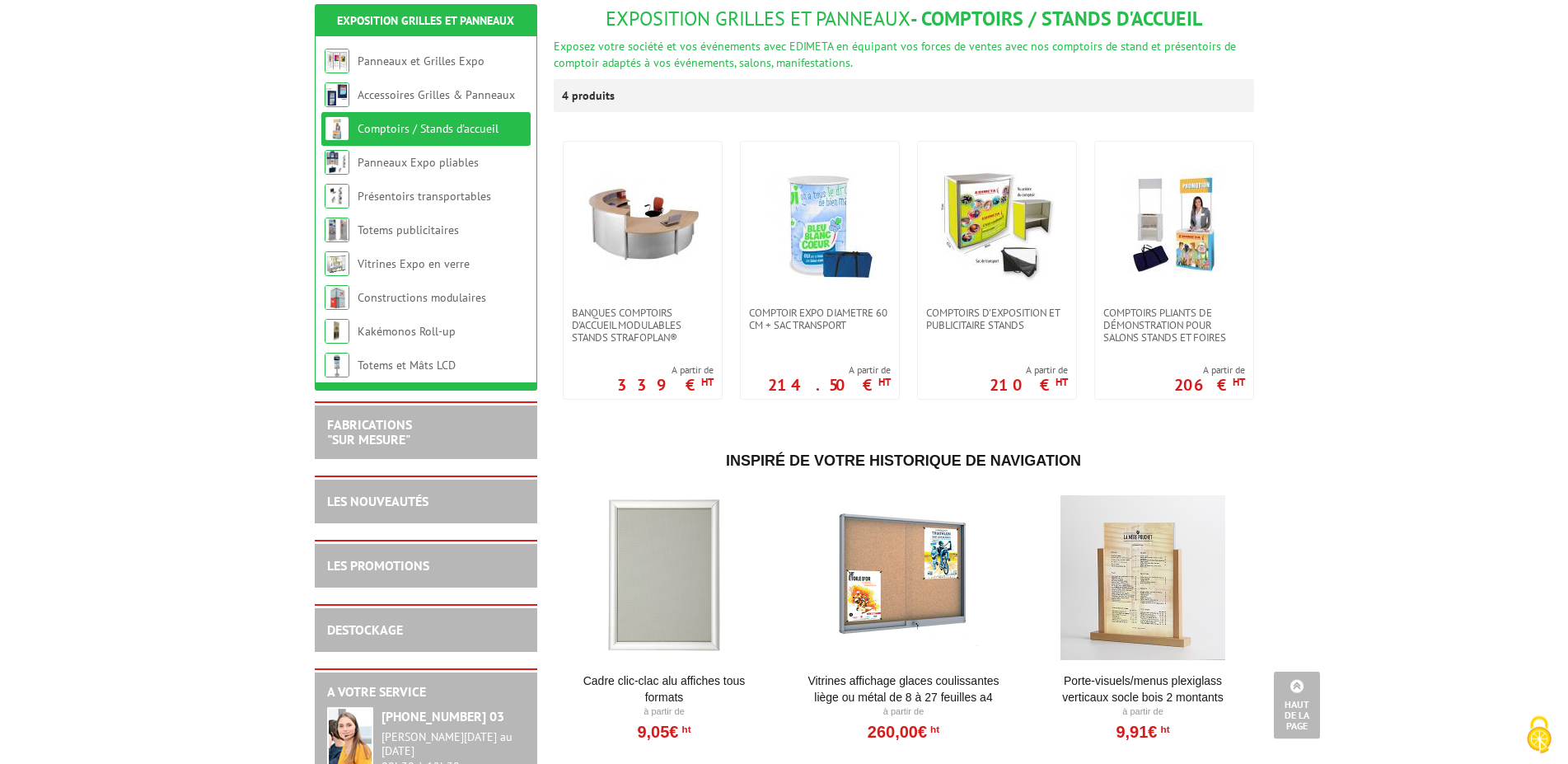
scroll to position [49, 0]
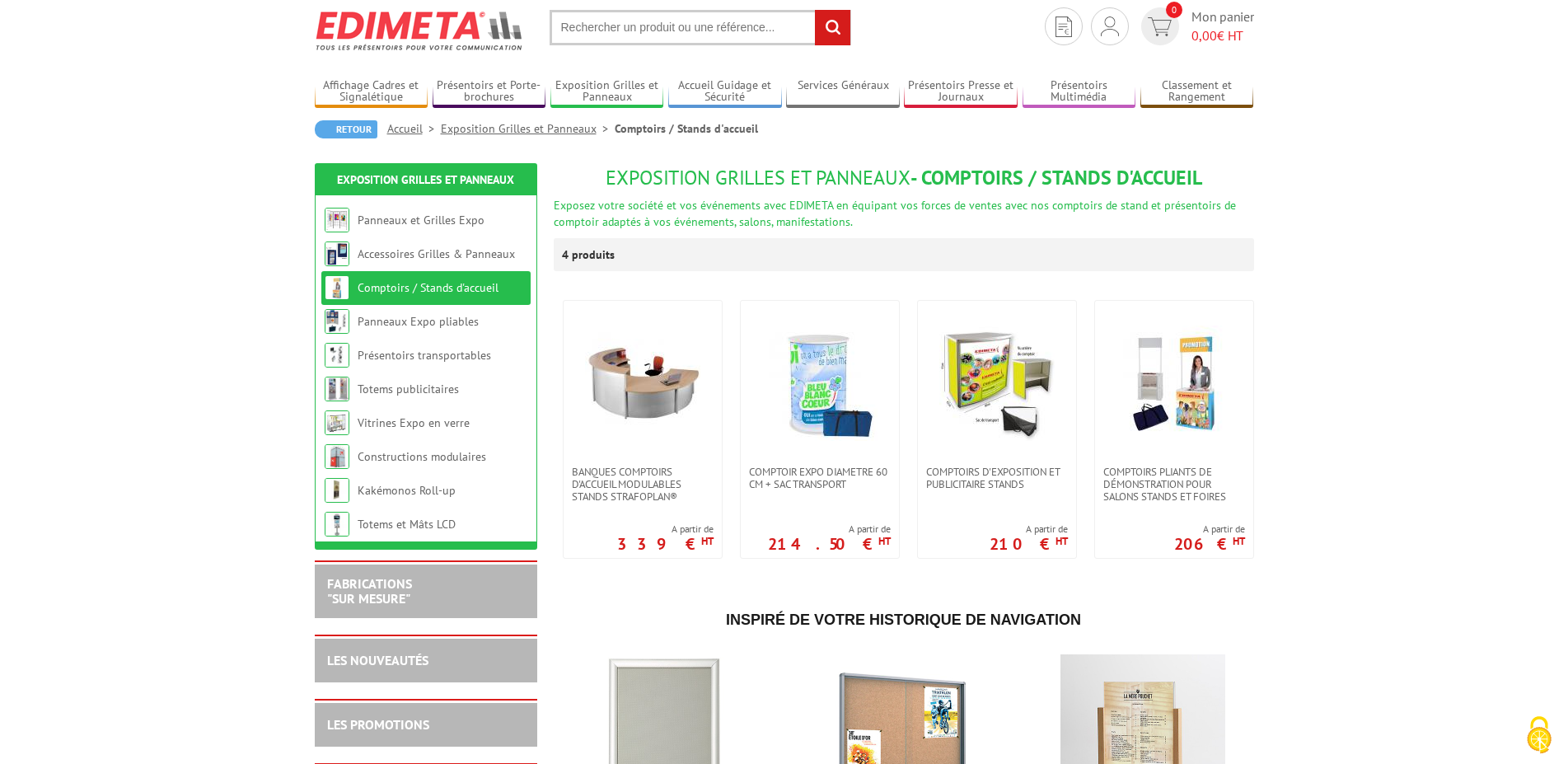
drag, startPoint x: 607, startPoint y: 21, endPoint x: 592, endPoint y: 36, distance: 21.2
click at [607, 22] on input "text" at bounding box center [700, 27] width 302 height 35
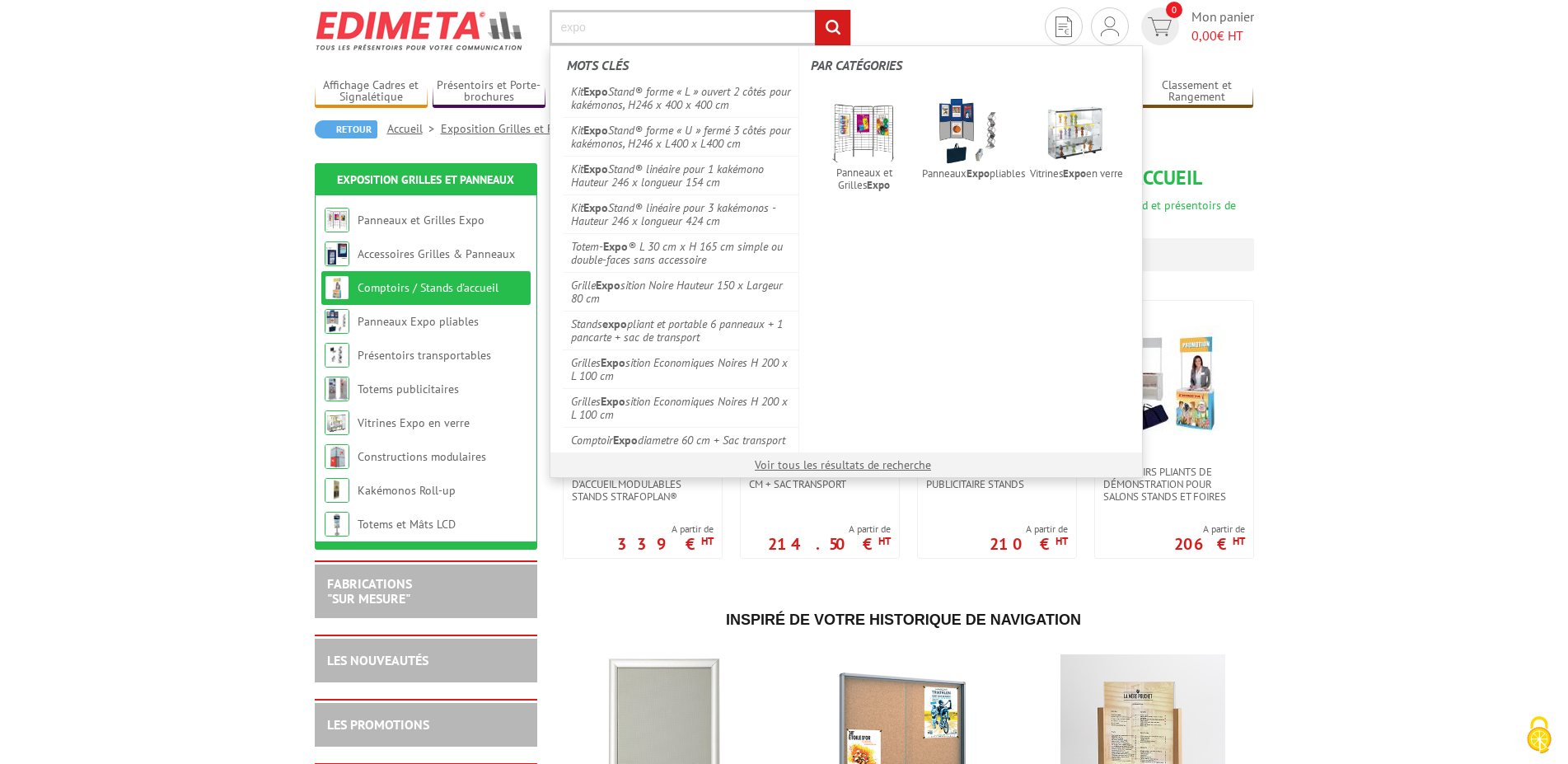
type input "expo"
click at [815, 9] on input "rechercher" at bounding box center [832, 27] width 35 height 35
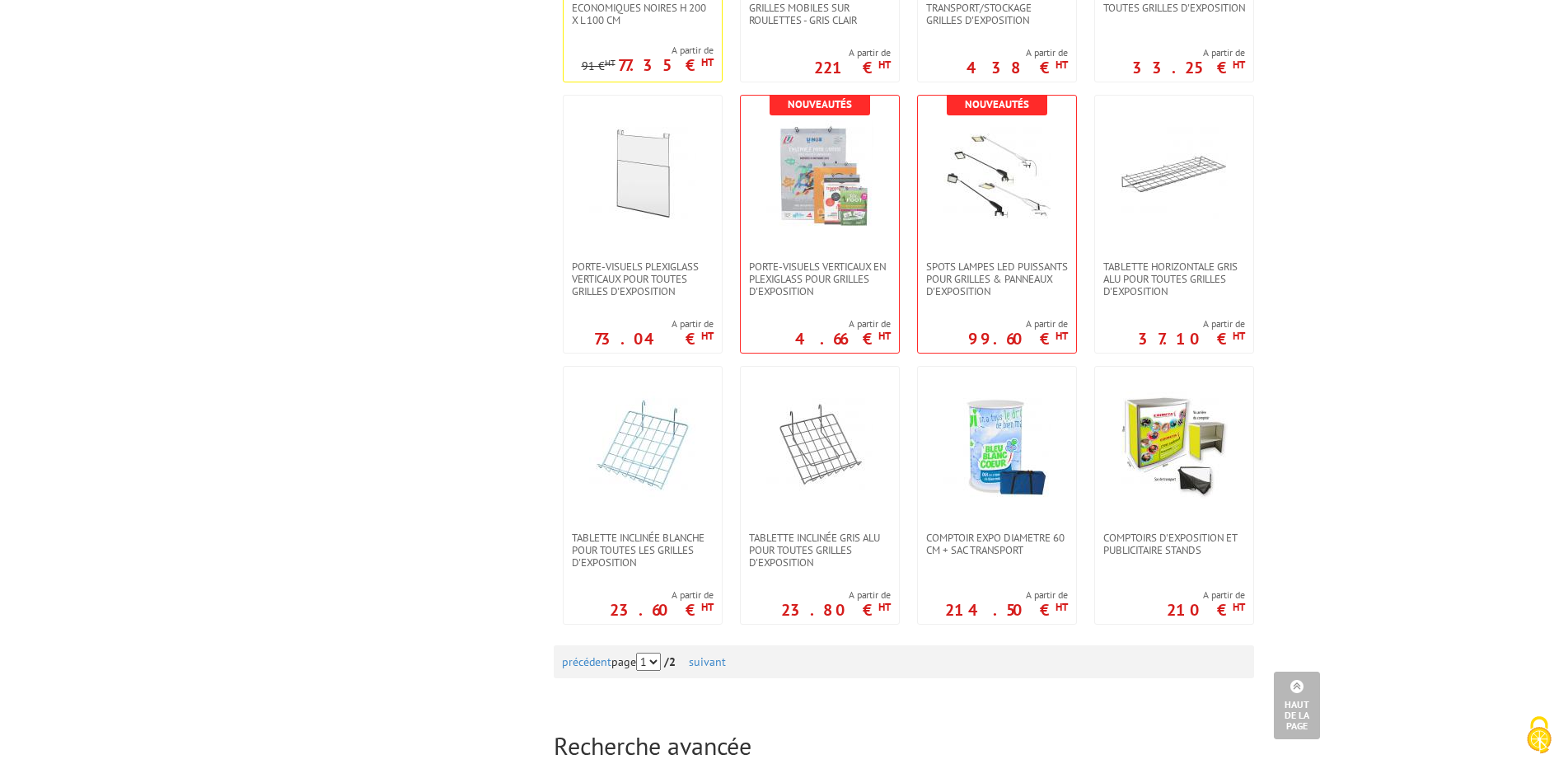
scroll to position [1513, 0]
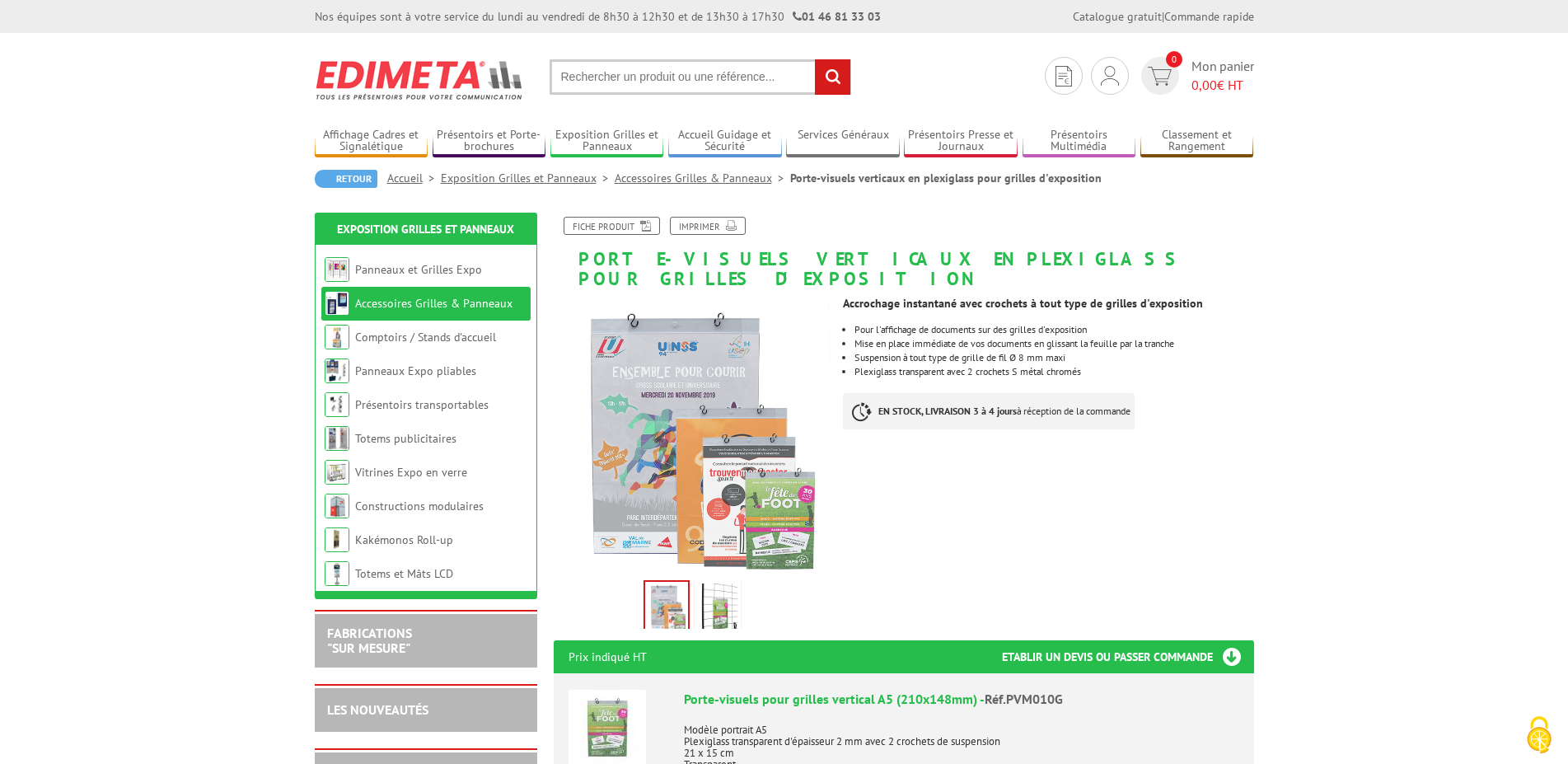
click at [715, 588] on img at bounding box center [718, 609] width 40 height 51
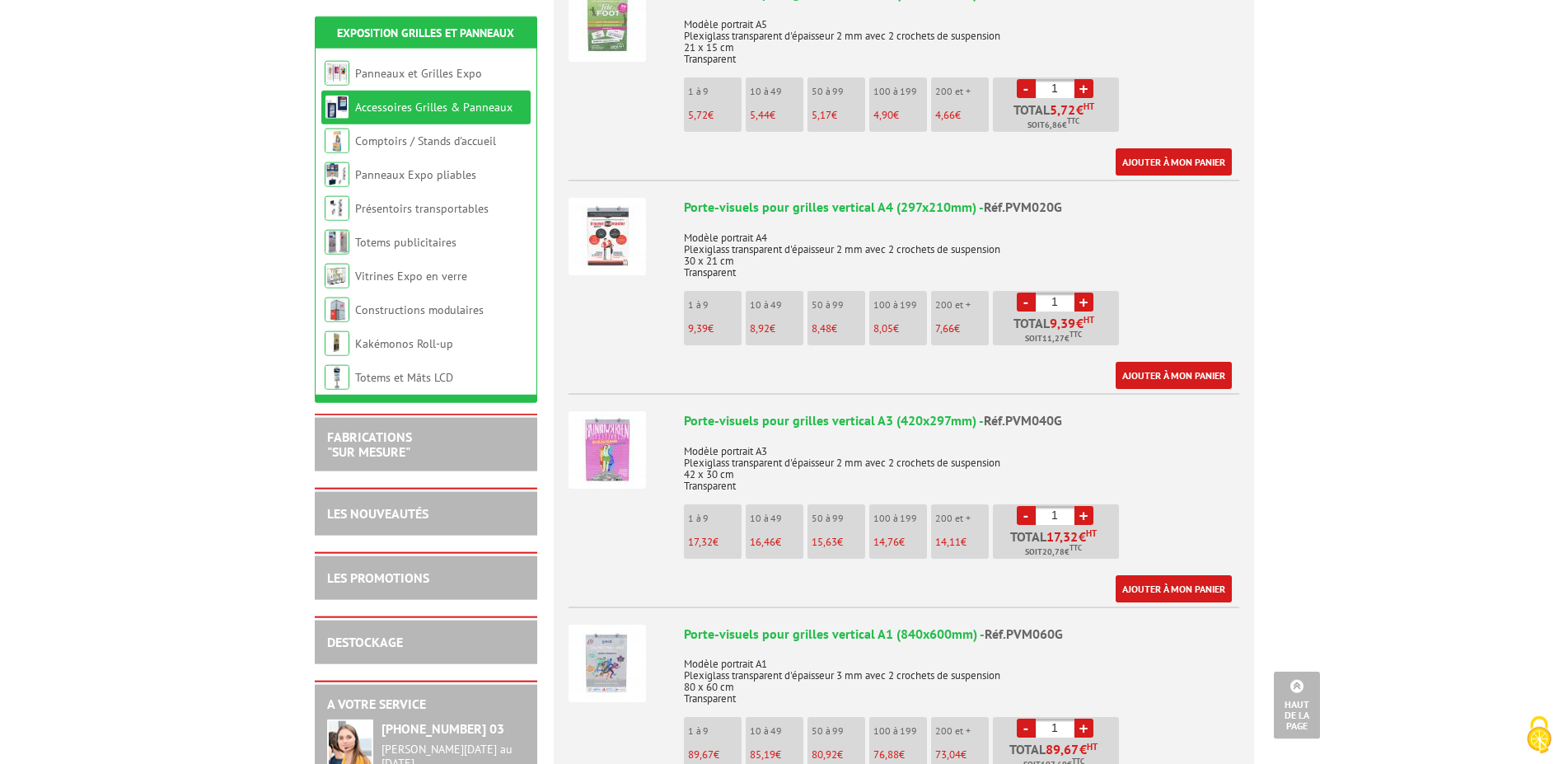
scroll to position [672, 0]
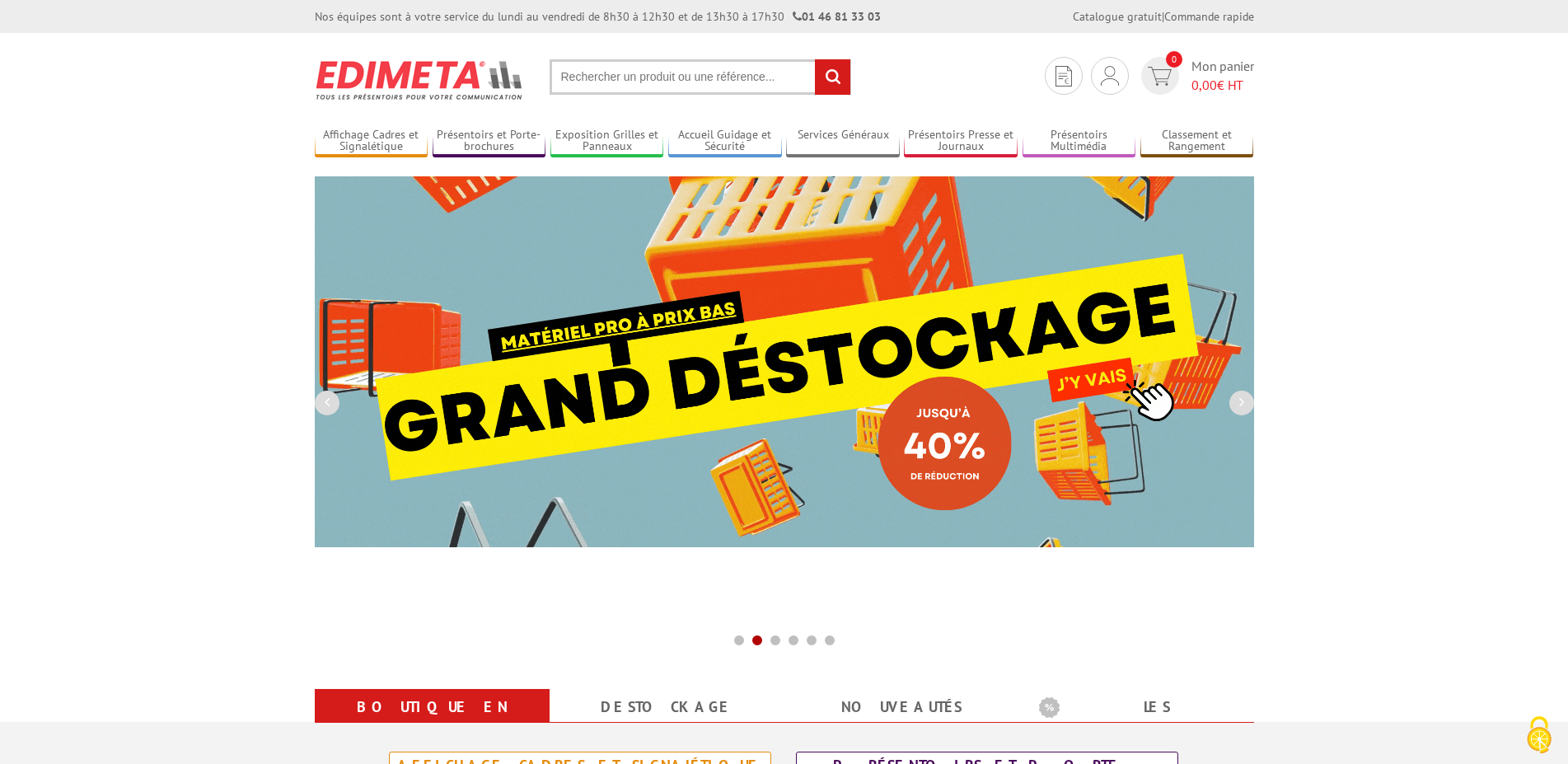
click at [601, 75] on input "text" at bounding box center [700, 77] width 302 height 35
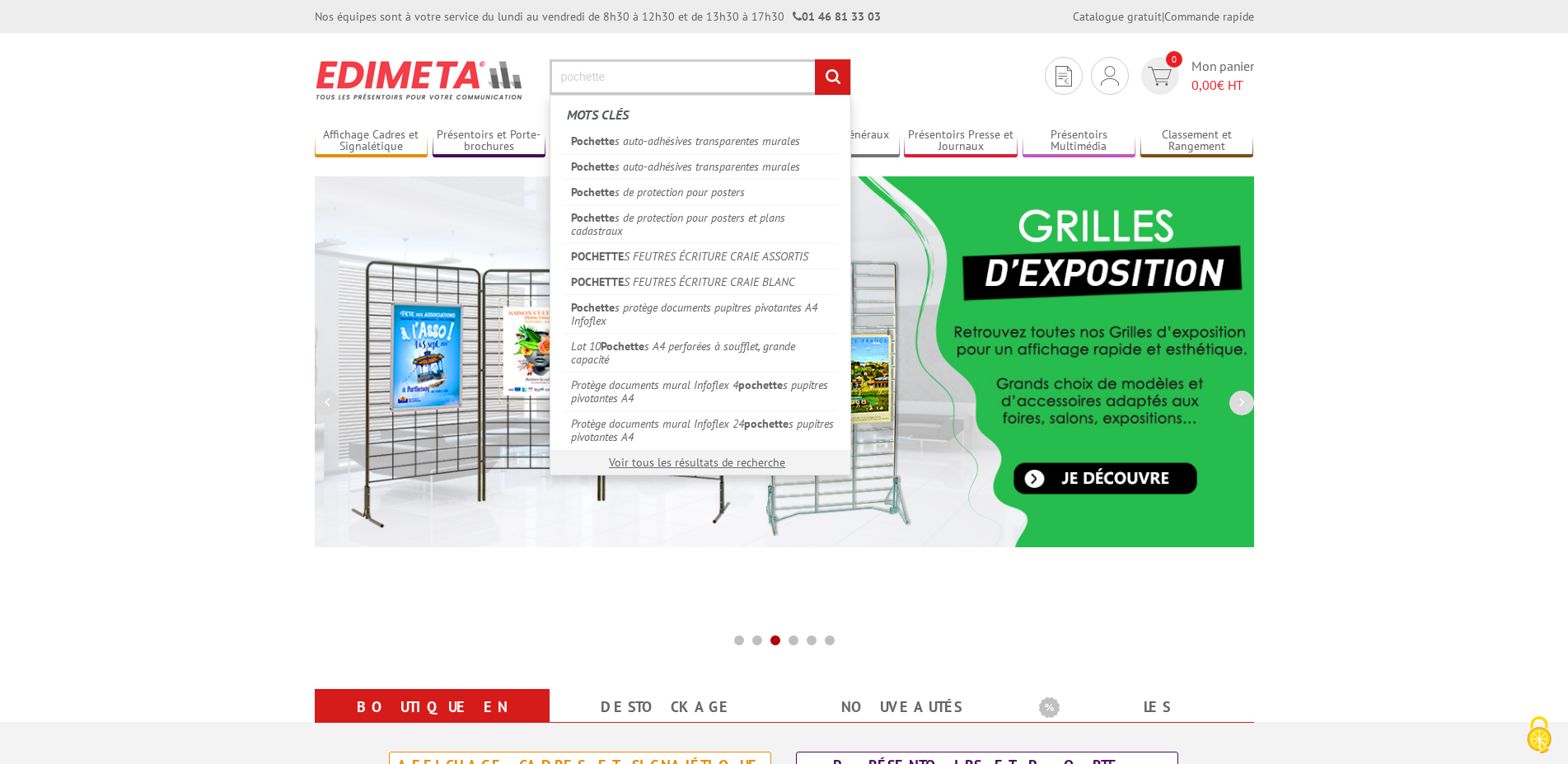
type input "pochette"
click at [815, 60] on input "rechercher" at bounding box center [832, 77] width 35 height 35
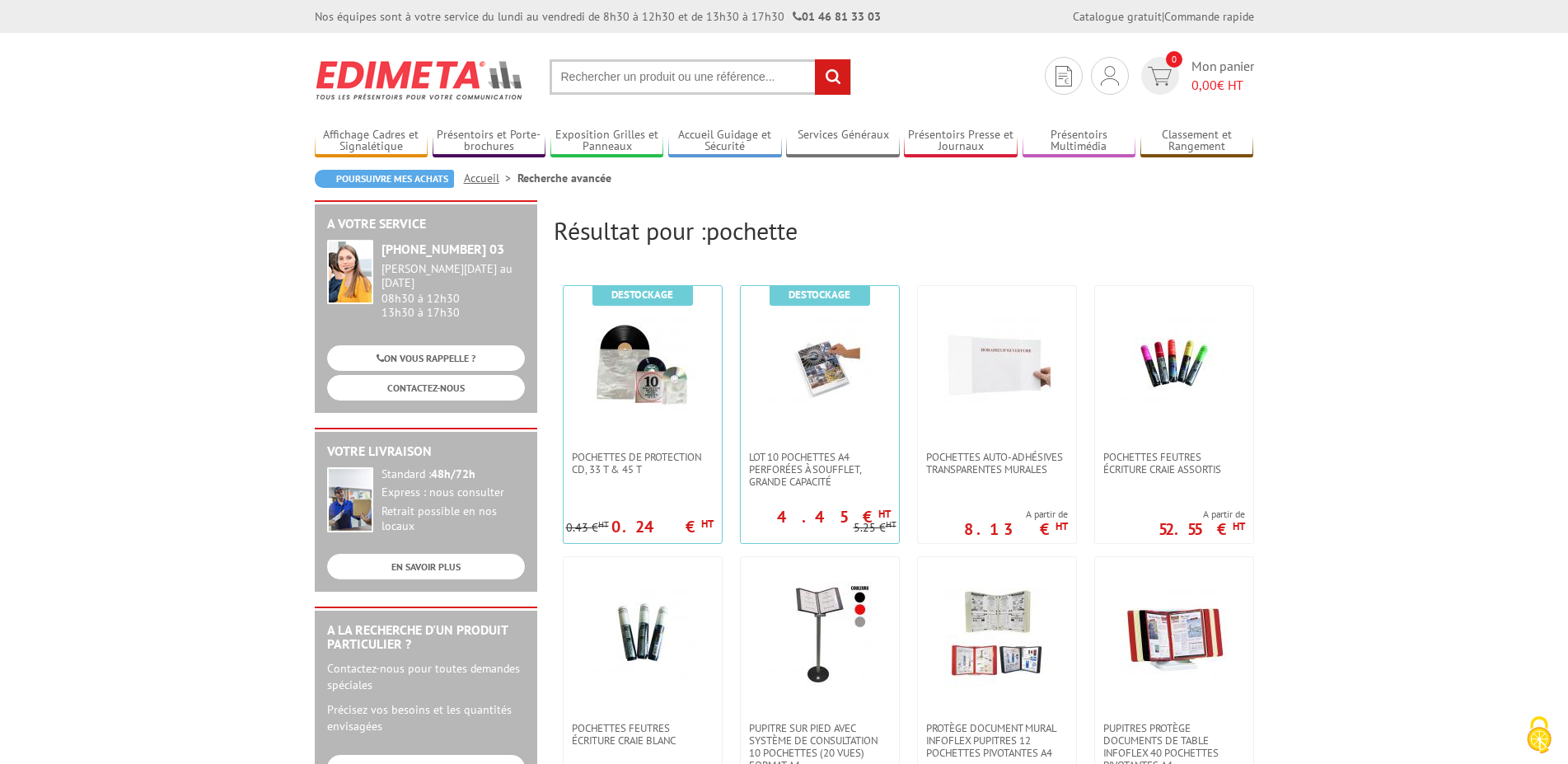
click at [613, 64] on input "text" at bounding box center [700, 77] width 302 height 35
type input "crochet en s"
click at [815, 60] on input "rechercher" at bounding box center [832, 77] width 35 height 35
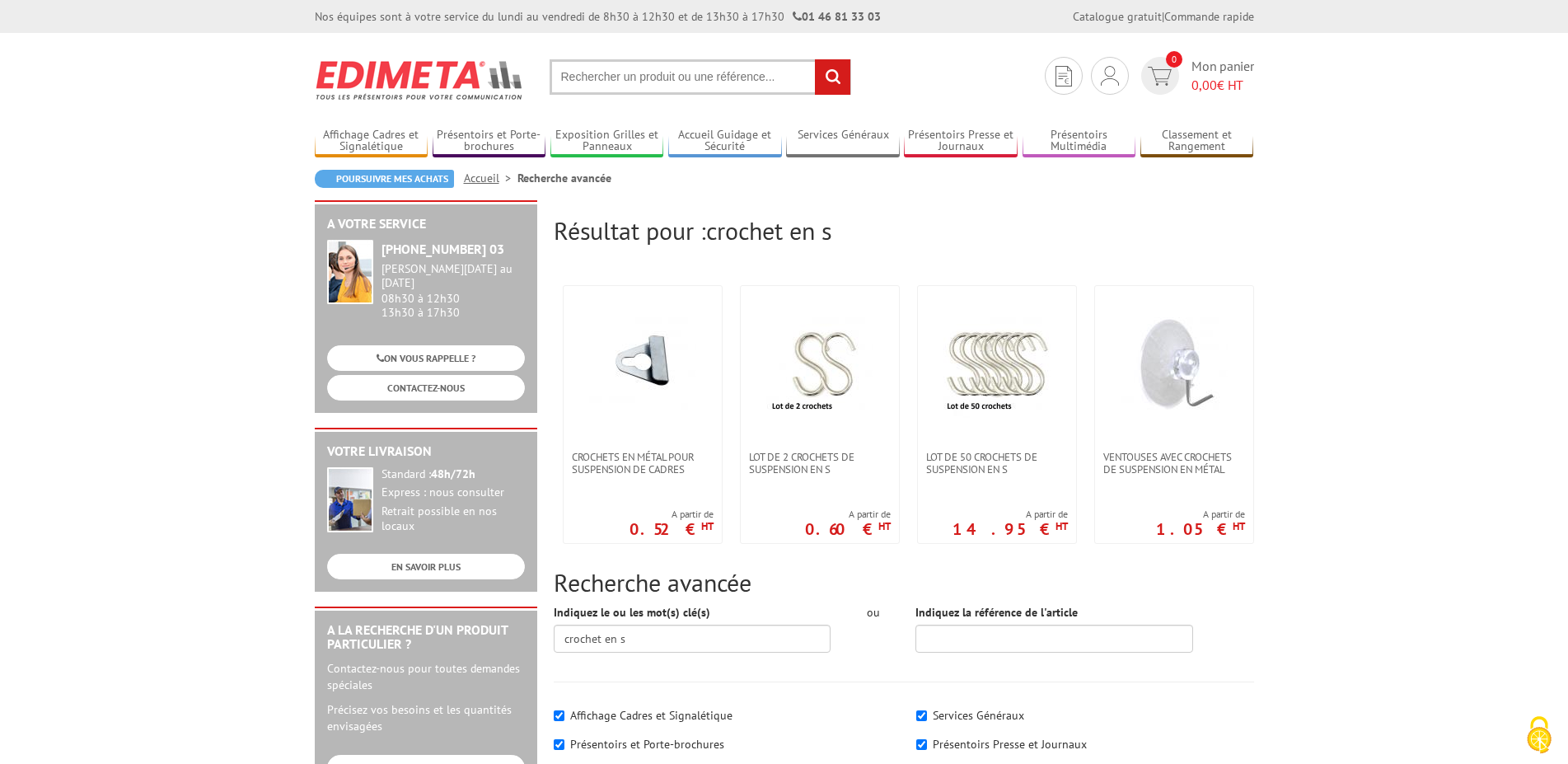
click at [1514, 445] on body "Nos équipes sont à votre service du [DATE] au [DATE] de 8h30 à 12h30 et de 13h3…" at bounding box center [784, 736] width 1568 height 1471
